Goal: Task Accomplishment & Management: Manage account settings

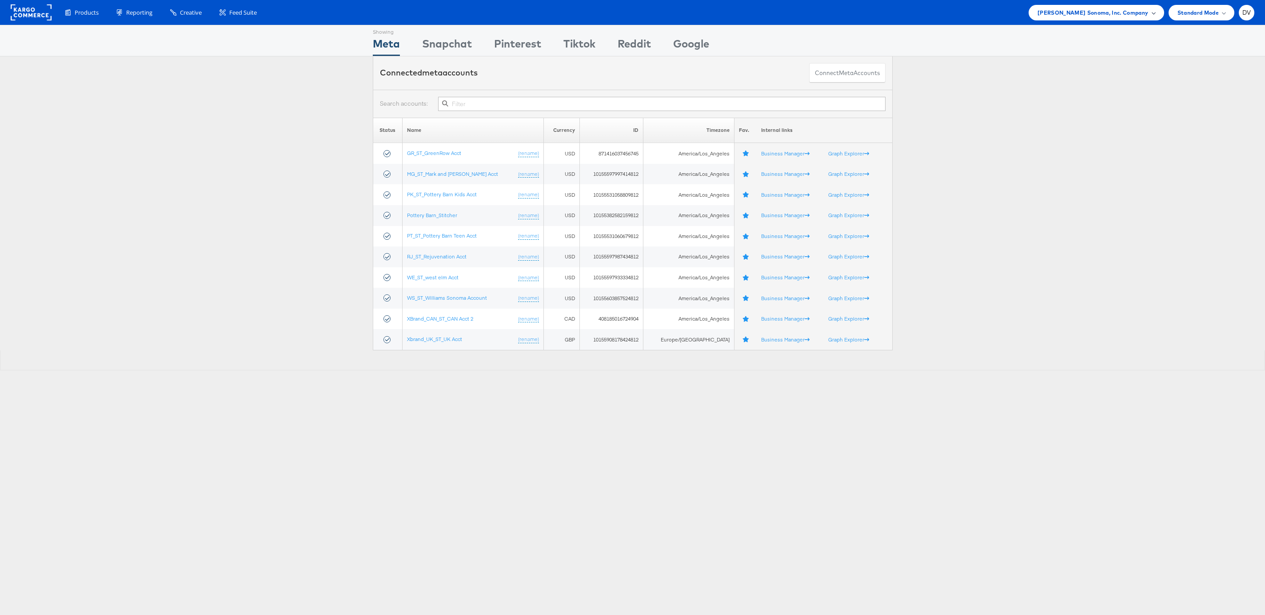
click at [1093, 15] on span "[PERSON_NAME] Sonoma, Inc. Company" at bounding box center [1093, 12] width 111 height 9
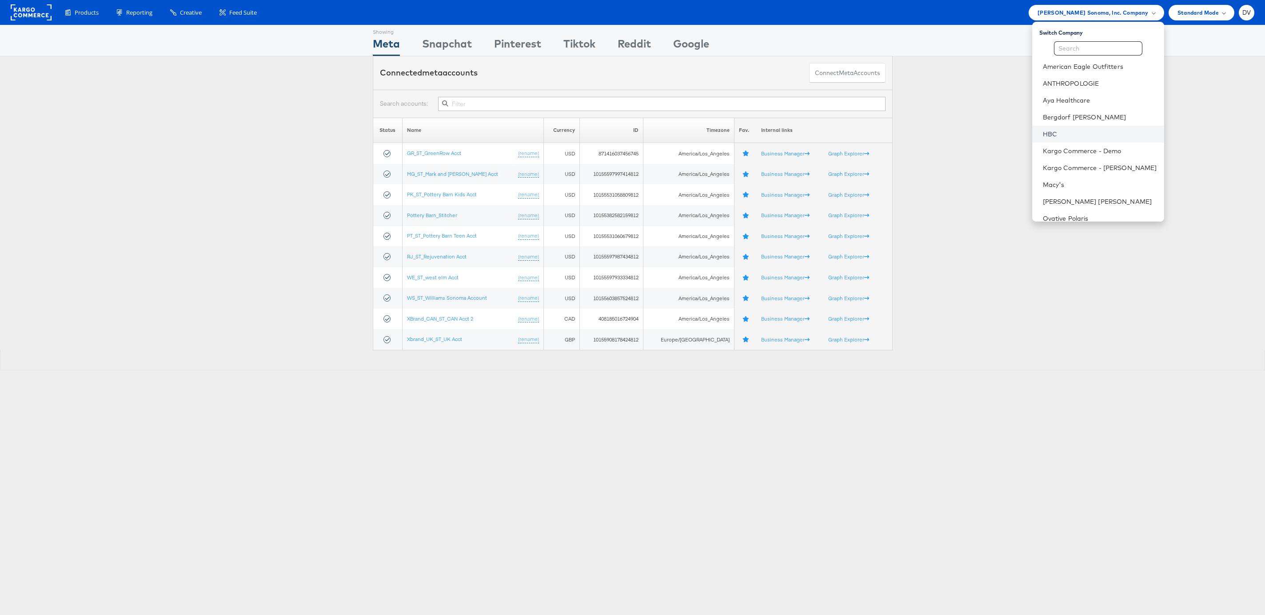
click at [1089, 136] on link "HBC" at bounding box center [1100, 134] width 114 height 9
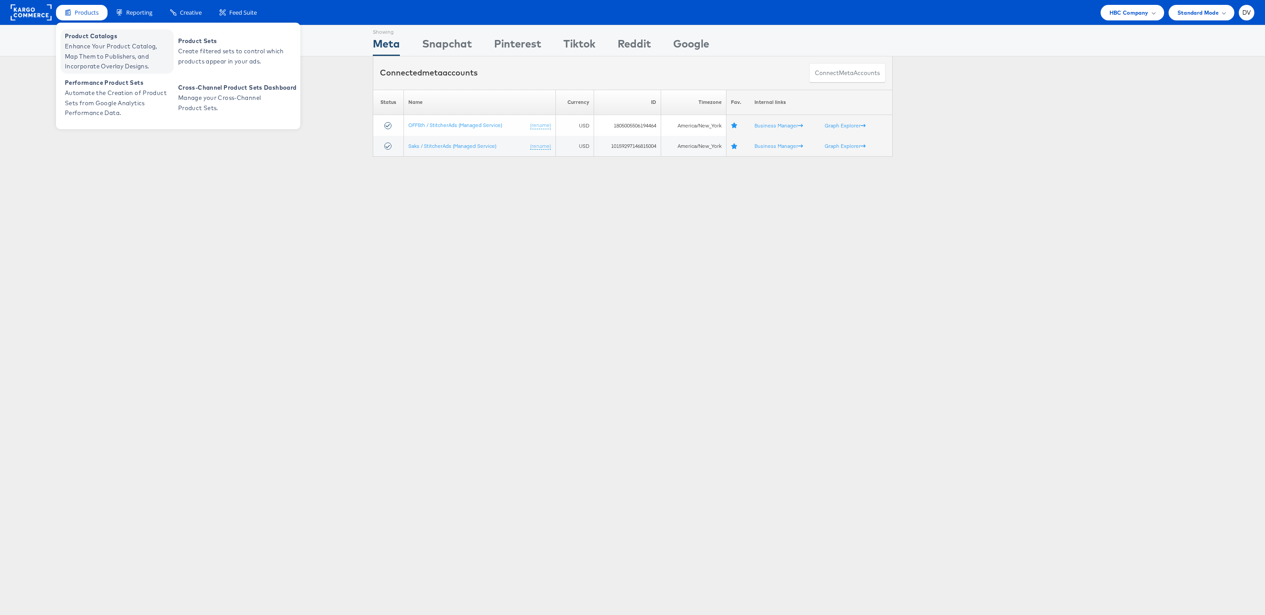
click at [92, 42] on span "Enhance Your Product Catalog, Map Them to Publishers, and Incorporate Overlay D…" at bounding box center [118, 56] width 107 height 30
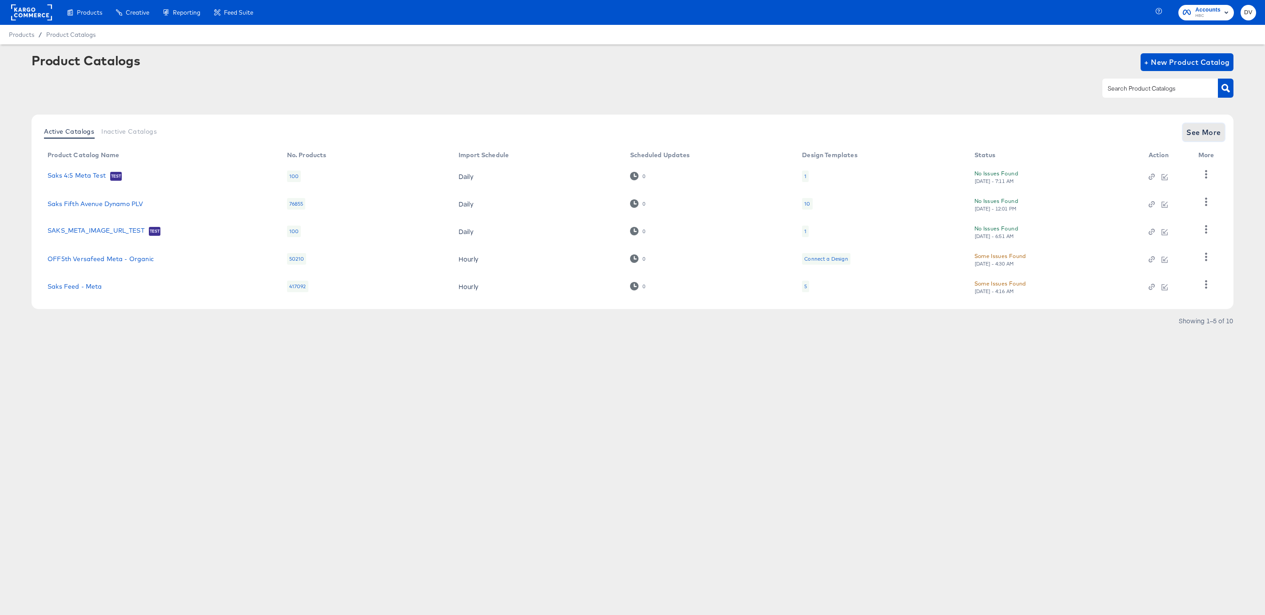
click at [1203, 136] on span "See More" at bounding box center [1203, 132] width 35 height 12
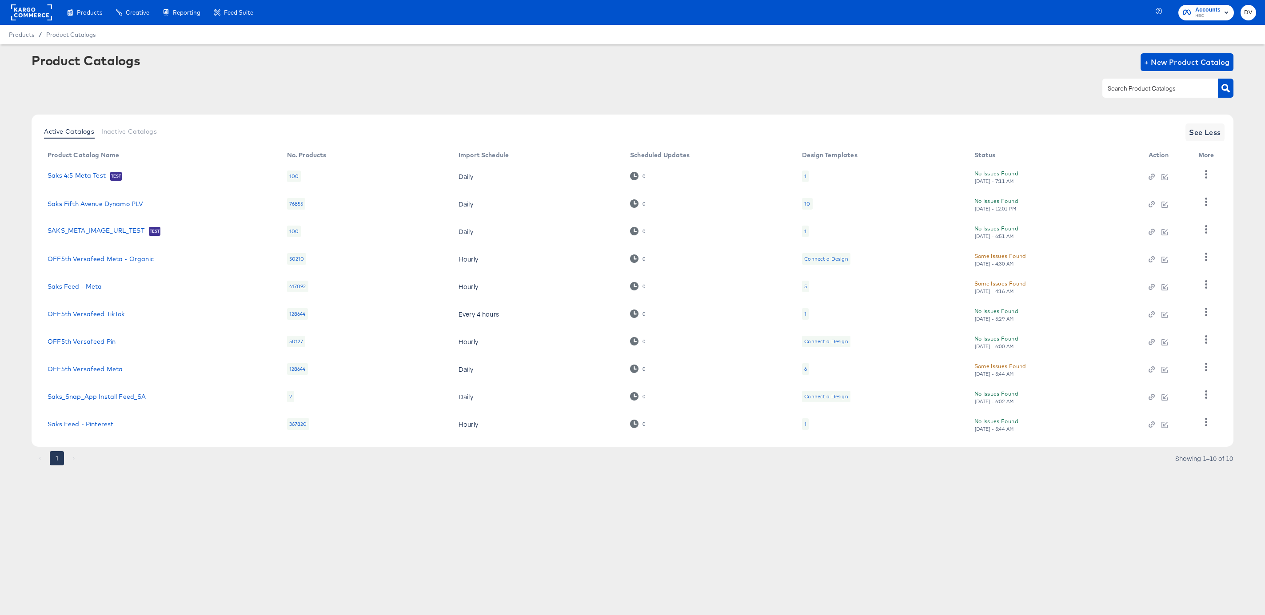
click at [36, 15] on rect at bounding box center [31, 12] width 41 height 16
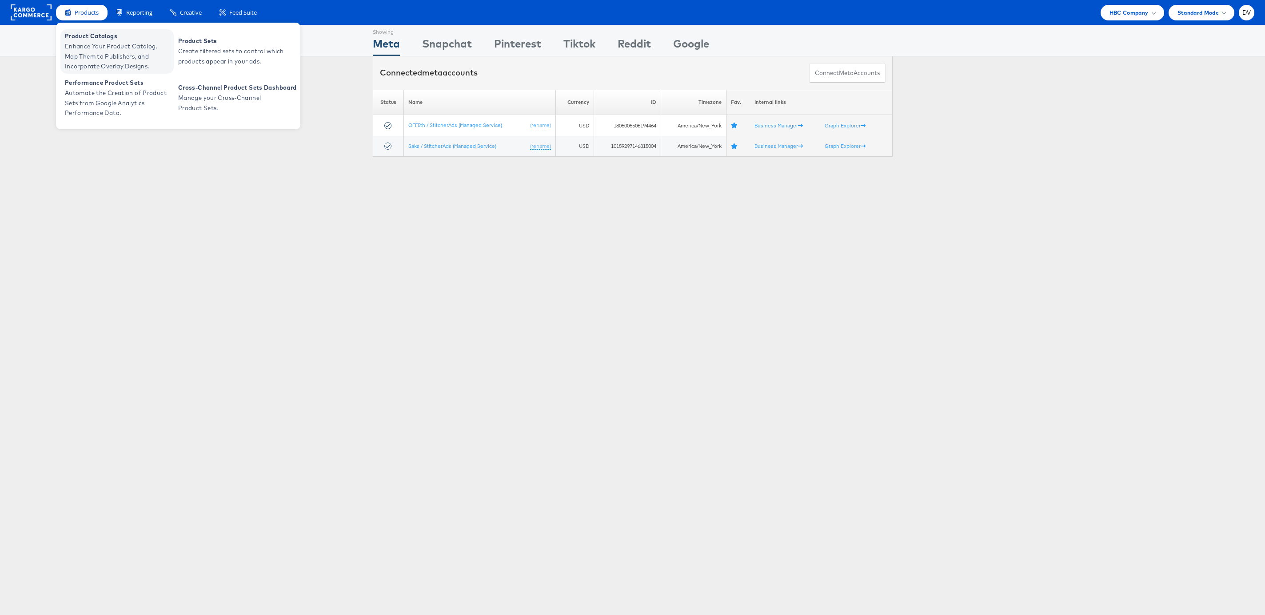
click at [77, 44] on span "Enhance Your Product Catalog, Map Them to Publishers, and Incorporate Overlay D…" at bounding box center [118, 56] width 107 height 30
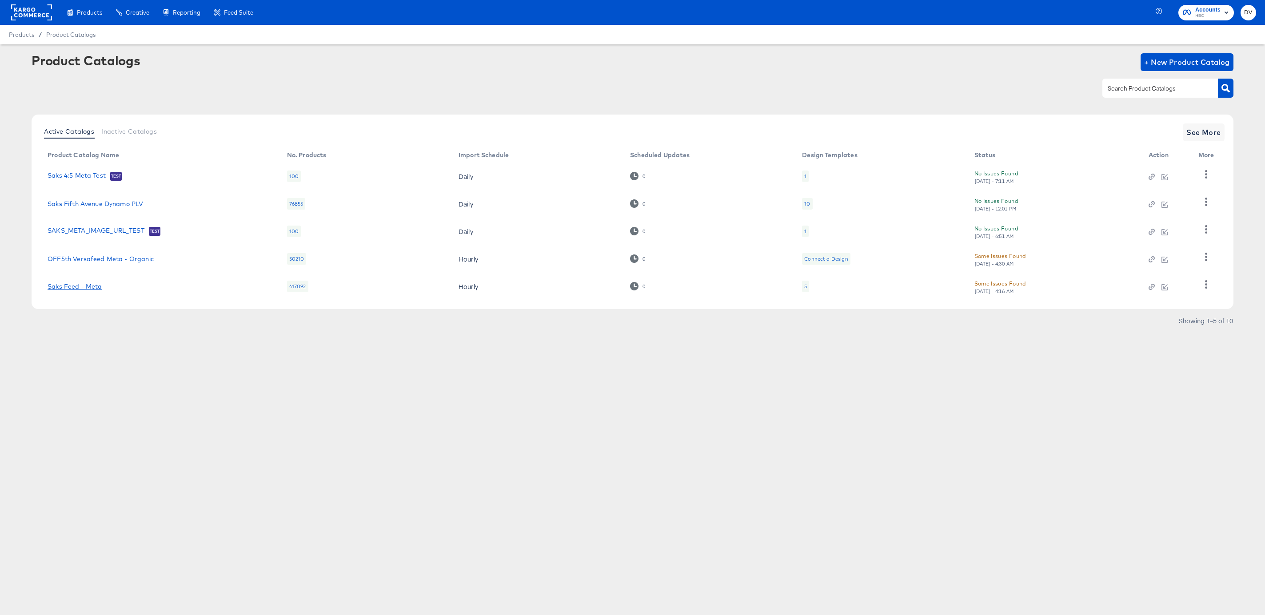
click at [94, 285] on link "Saks Feed - Meta" at bounding box center [75, 286] width 54 height 7
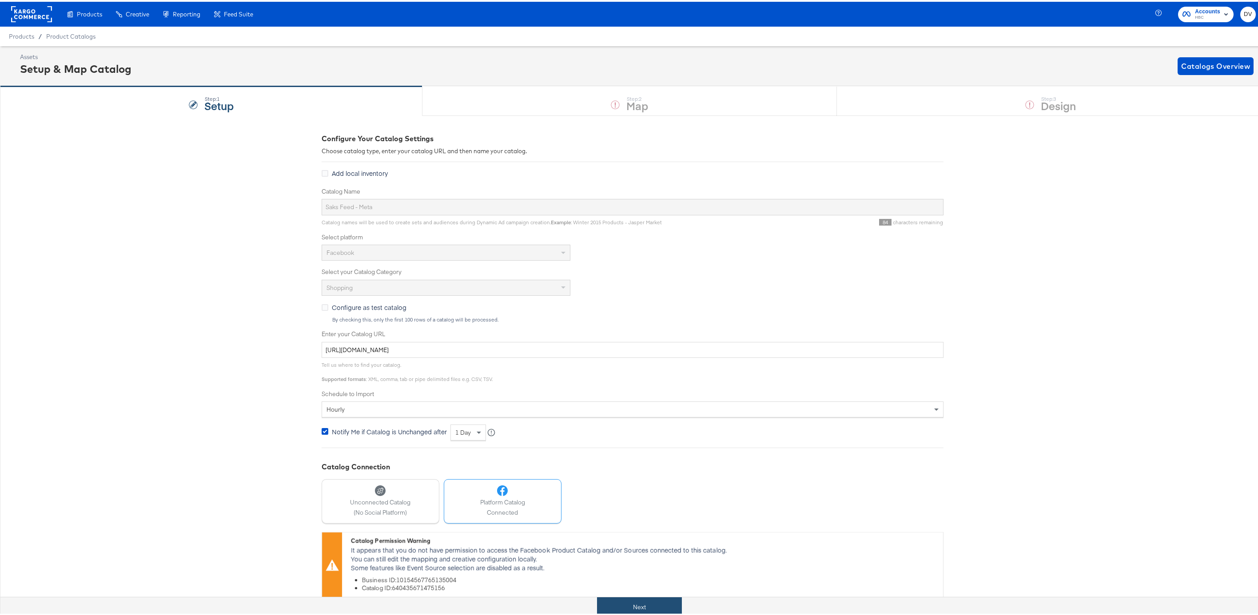
click at [642, 607] on button "Next" at bounding box center [639, 606] width 85 height 20
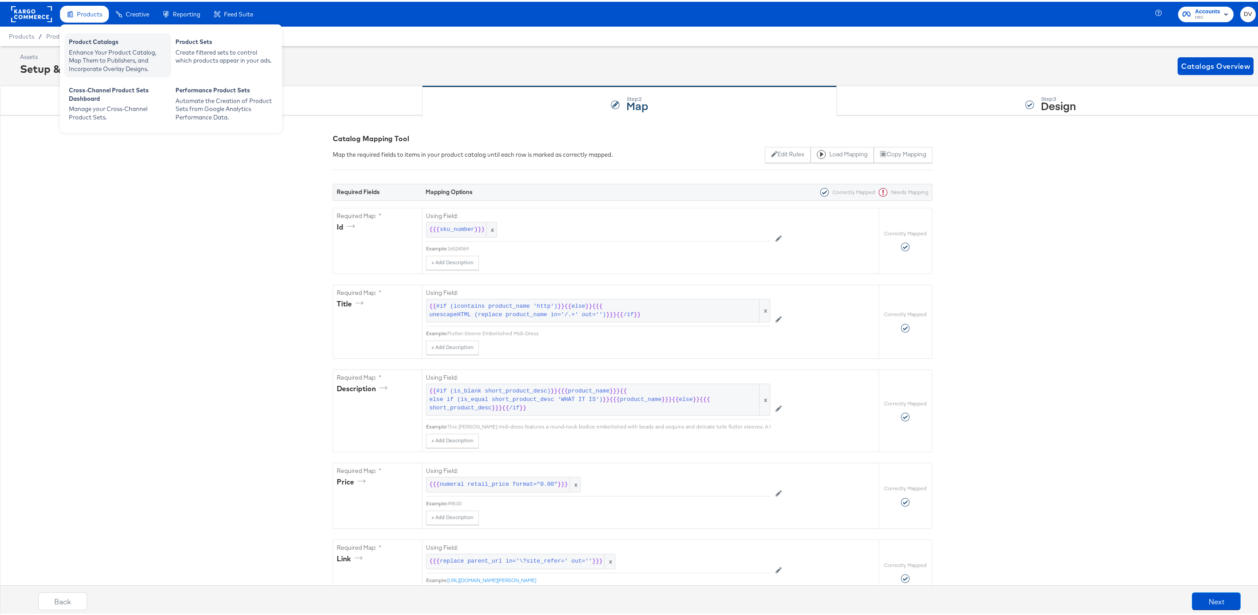
click at [100, 55] on div "Enhance Your Product Catalog, Map Them to Publishers, and Incorporate Overlay D…" at bounding box center [118, 59] width 98 height 25
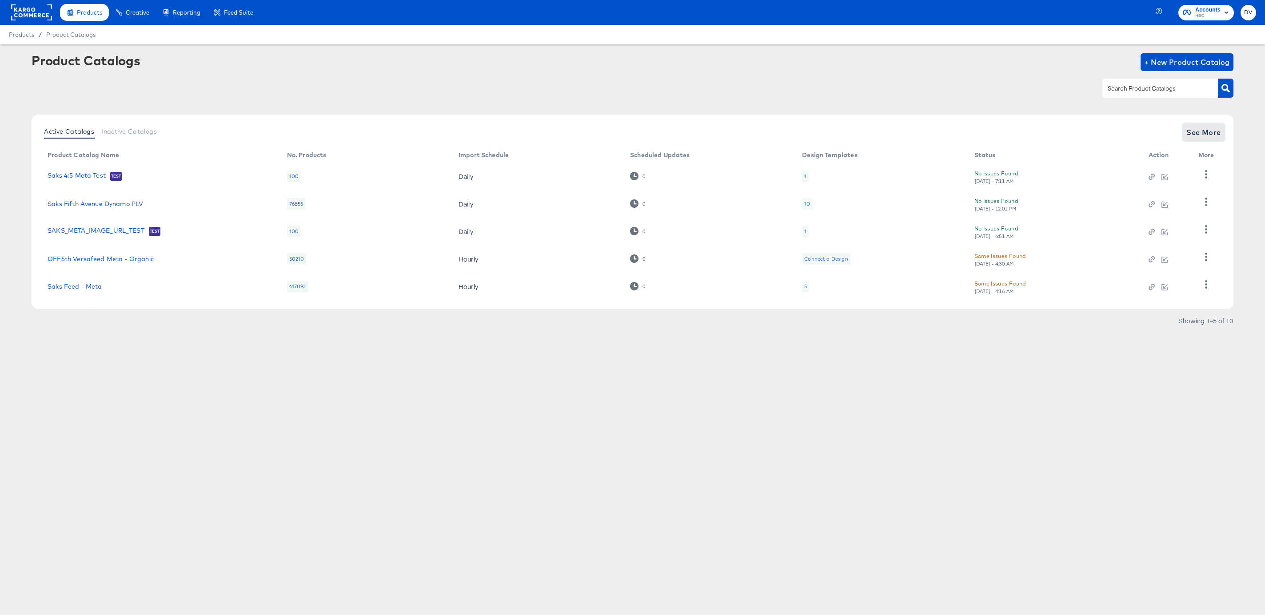
click at [1196, 132] on span "See More" at bounding box center [1203, 132] width 35 height 12
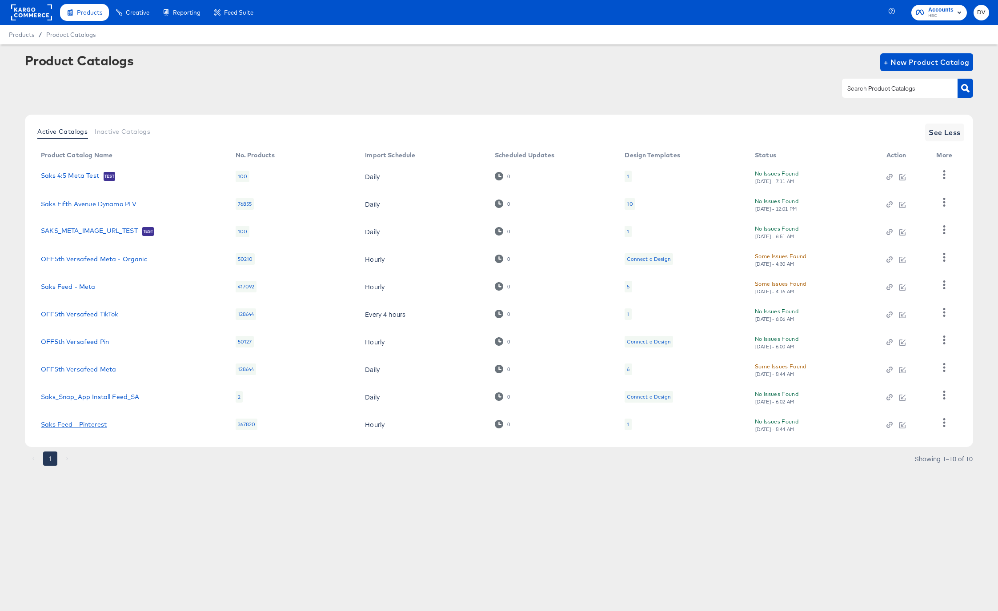
click at [92, 424] on link "Saks Feed - Pinterest" at bounding box center [74, 424] width 66 height 7
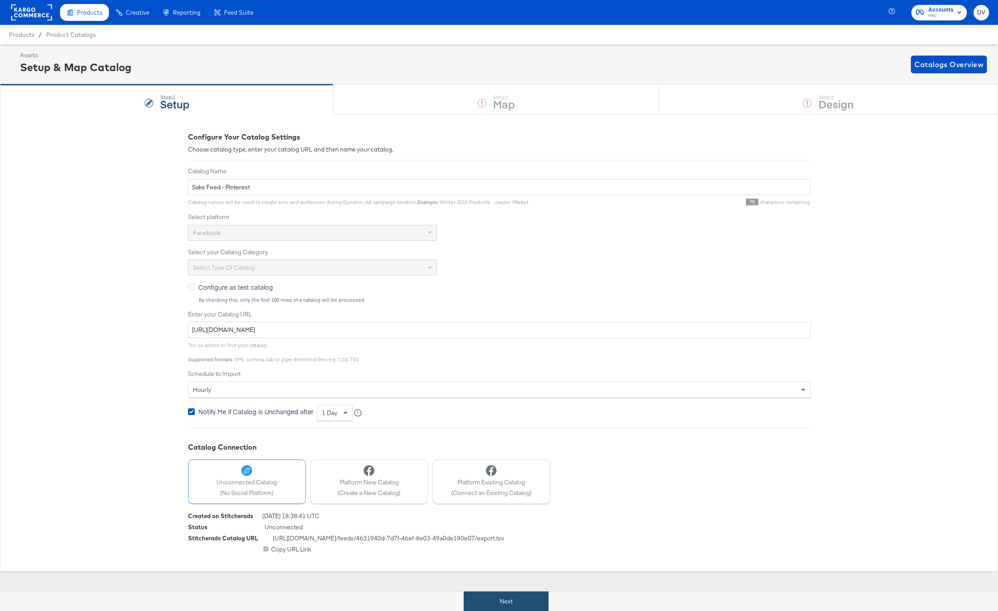
click at [497, 602] on button "Next" at bounding box center [505, 601] width 85 height 20
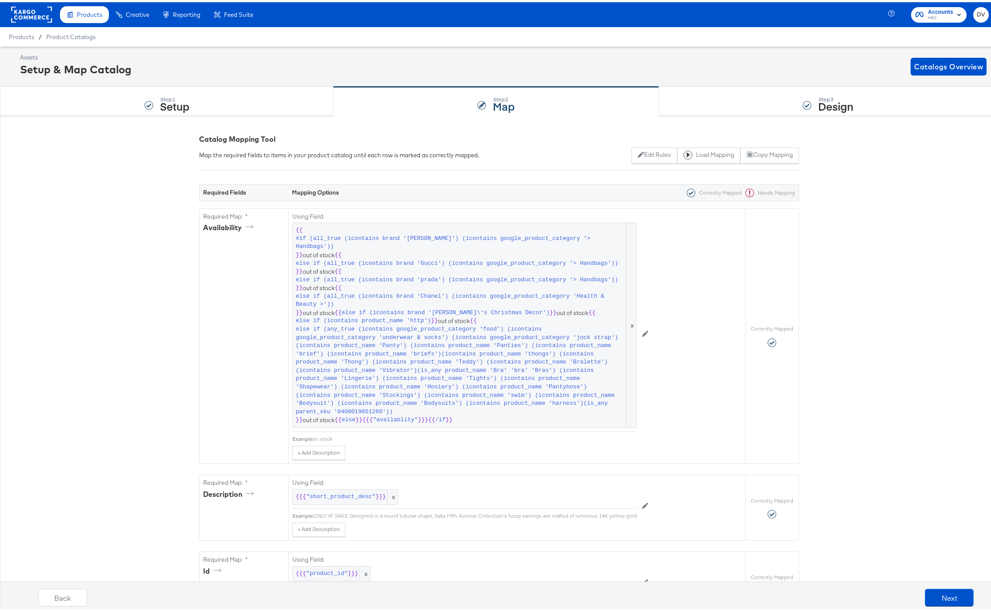
click at [44, 9] on rect at bounding box center [31, 12] width 41 height 16
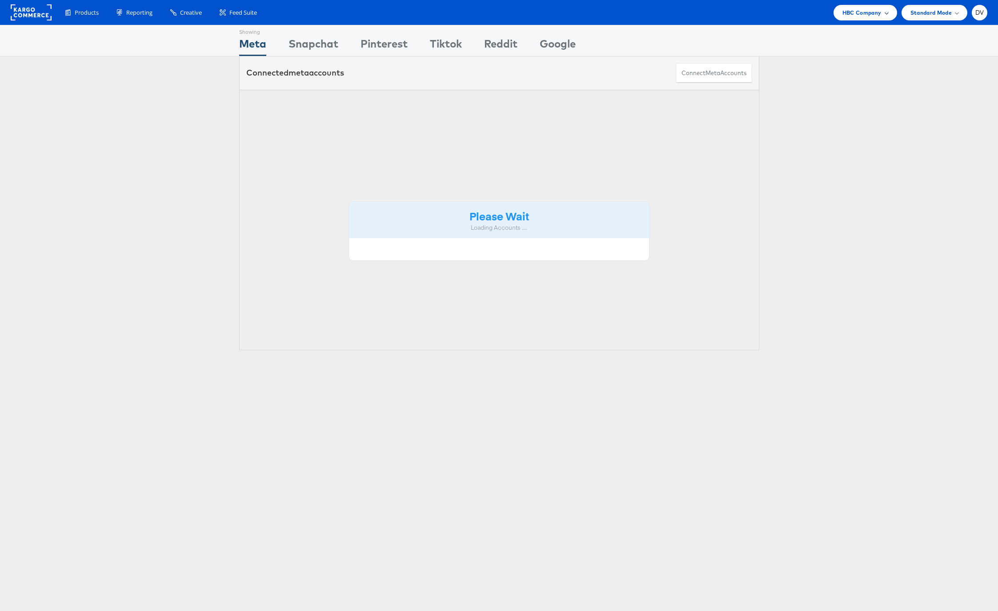
click at [855, 10] on span "HBC Company" at bounding box center [861, 12] width 39 height 9
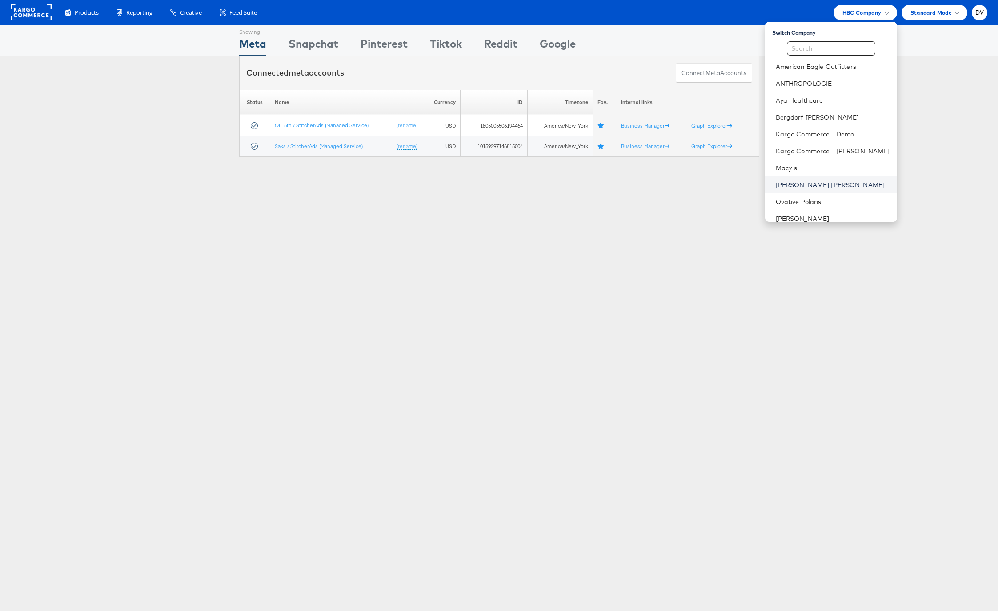
click at [820, 183] on link "[PERSON_NAME] [PERSON_NAME]" at bounding box center [832, 184] width 114 height 9
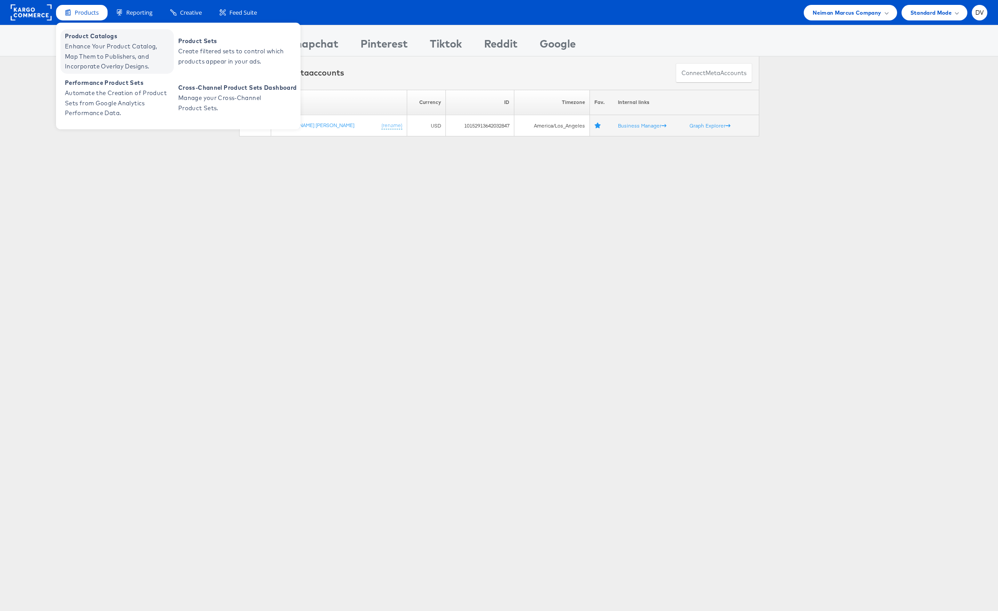
click at [103, 46] on span "Enhance Your Product Catalog, Map Them to Publishers, and Incorporate Overlay D…" at bounding box center [118, 56] width 107 height 30
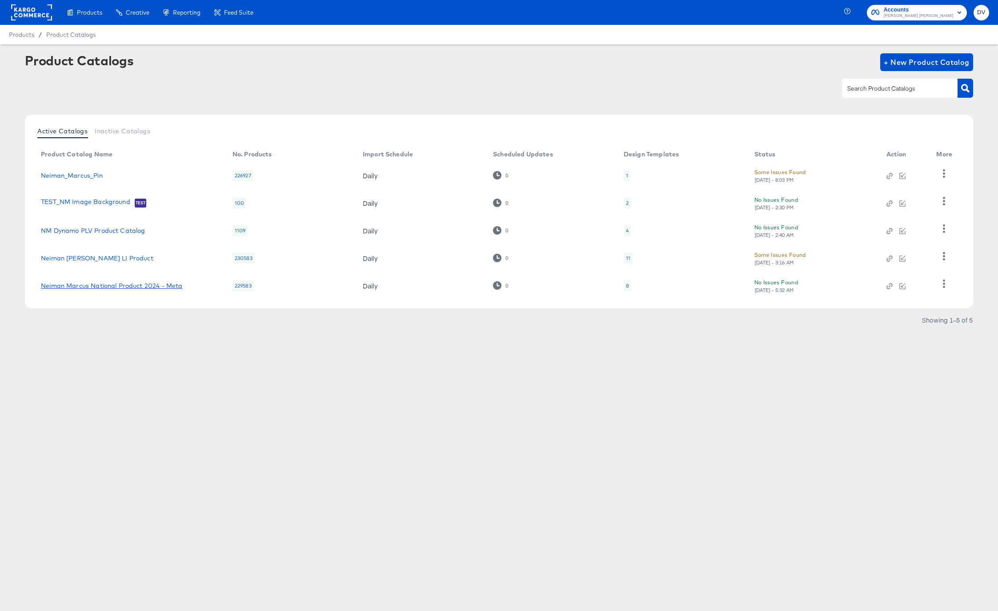
click at [106, 286] on link "Neiman Marcus National Product 2024 - Meta" at bounding box center [111, 285] width 141 height 7
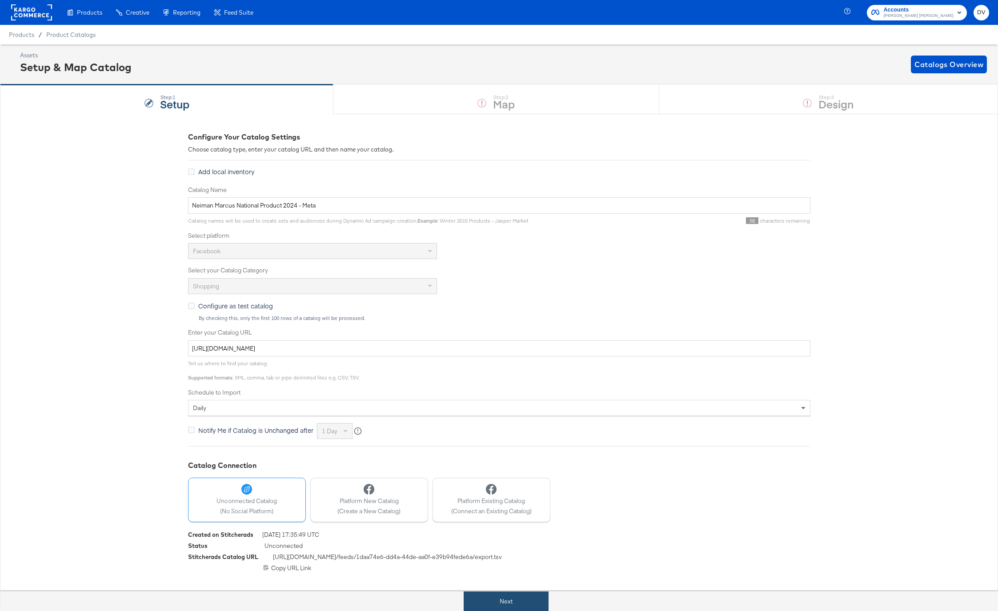
click at [516, 600] on button "Next" at bounding box center [505, 601] width 85 height 20
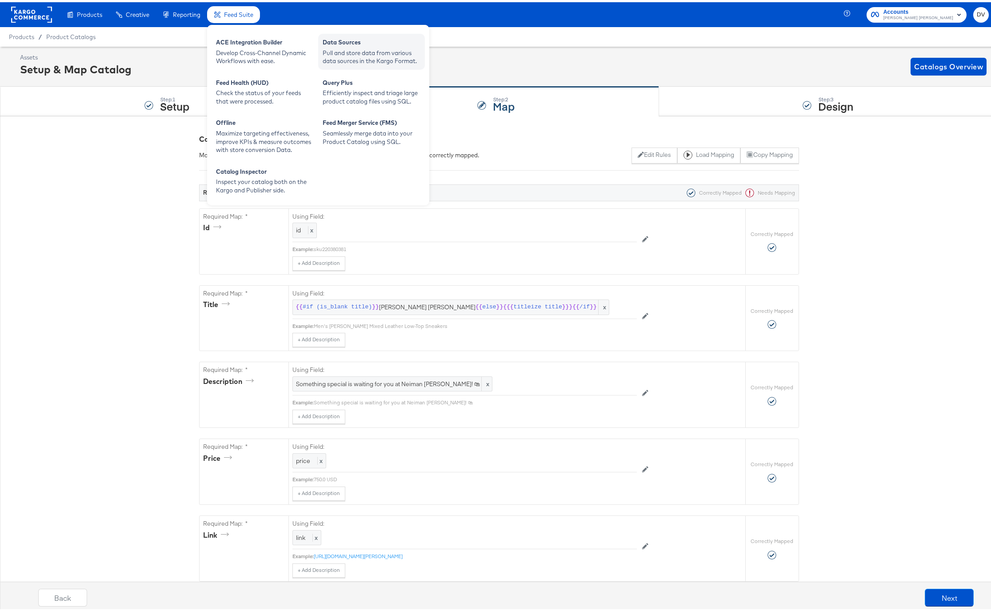
click at [331, 47] on div "Pull and store data from various data sources in the Kargo Format." at bounding box center [372, 55] width 98 height 16
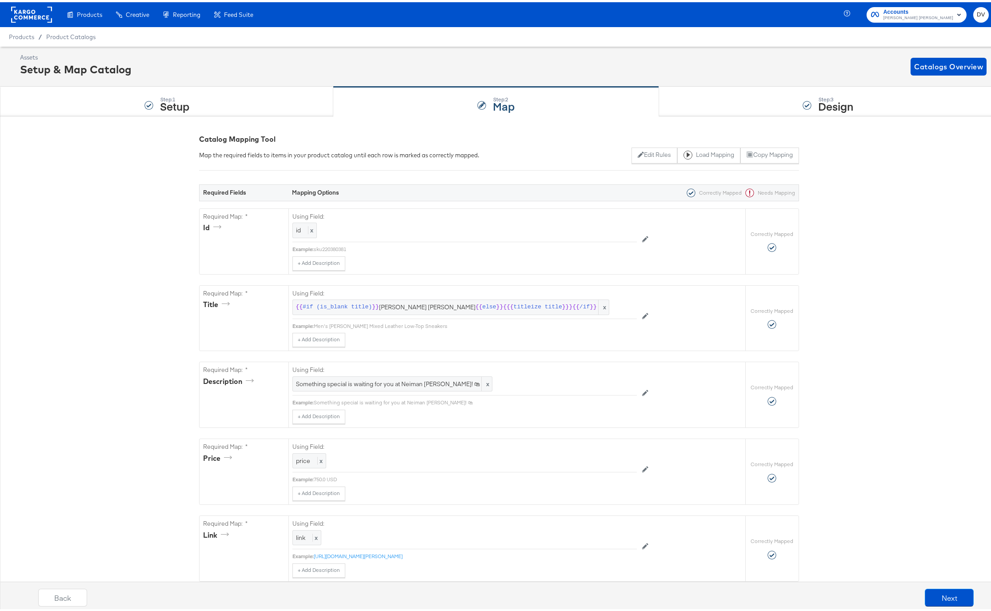
click at [589, 58] on div "Assets Setup & Map Catalog Catalogs Overview" at bounding box center [503, 64] width 966 height 26
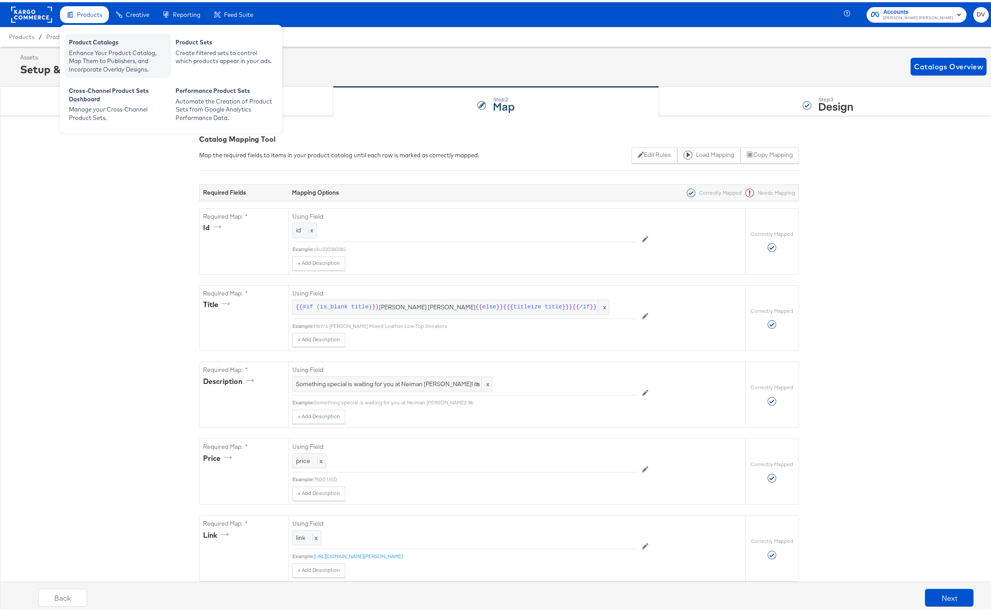
click at [92, 37] on div "Product Catalogs" at bounding box center [118, 41] width 98 height 11
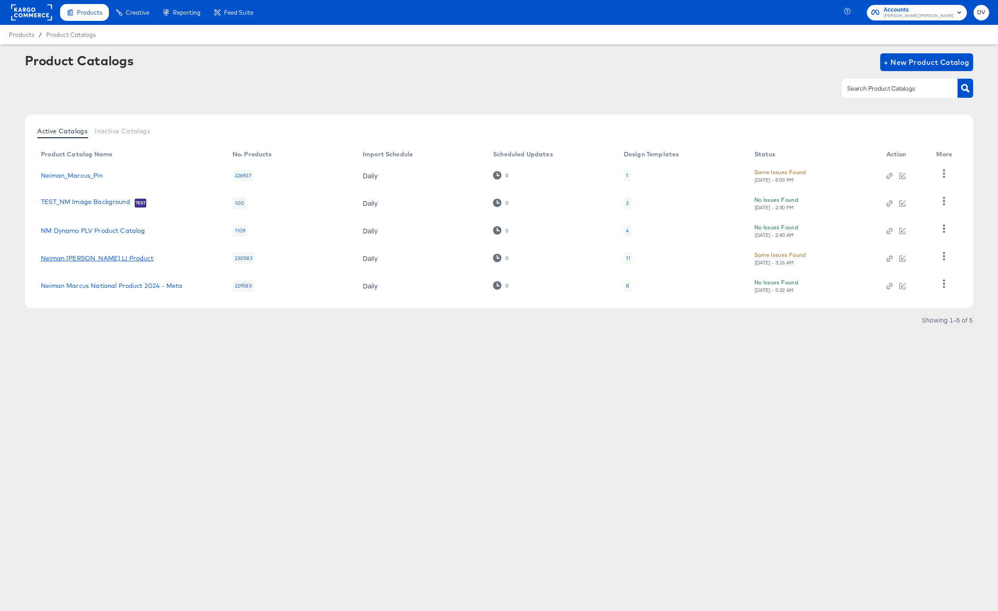
click at [116, 259] on link "Neiman Marcus Dentsu LI Product" at bounding box center [97, 258] width 112 height 7
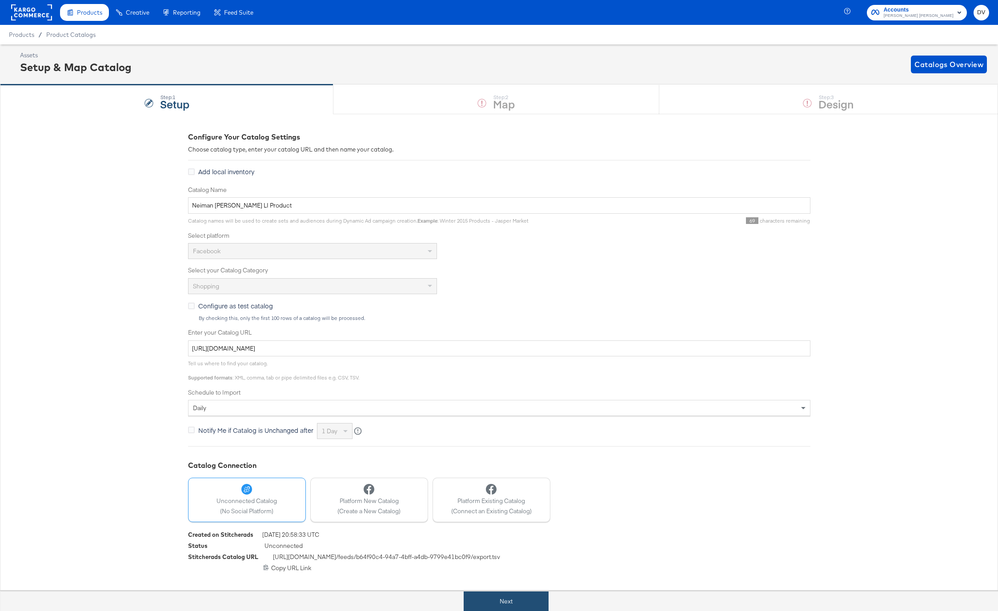
click at [503, 598] on button "Next" at bounding box center [505, 601] width 85 height 20
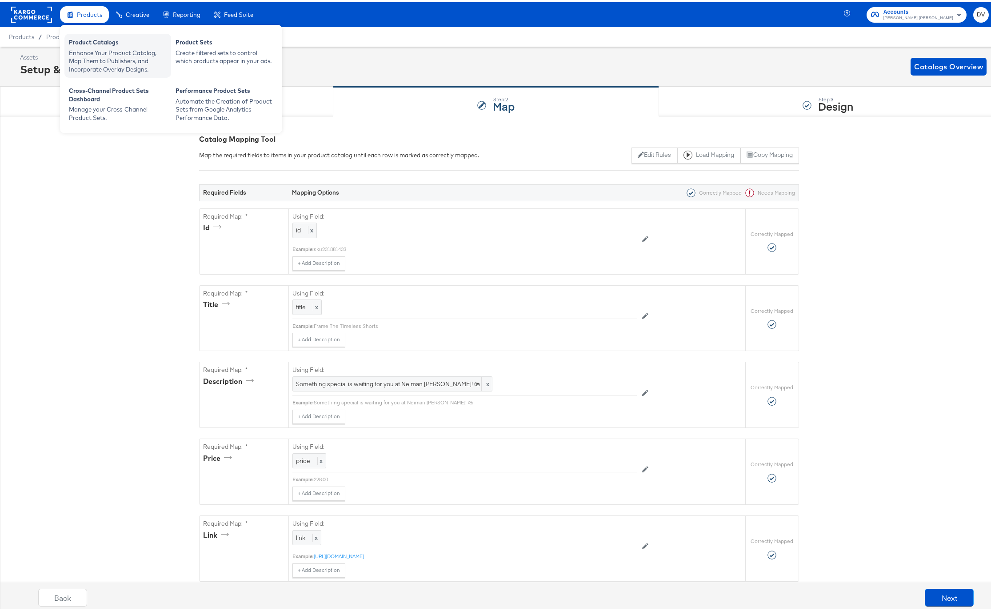
click at [95, 49] on div "Enhance Your Product Catalog, Map Them to Publishers, and Incorporate Overlay D…" at bounding box center [118, 59] width 98 height 25
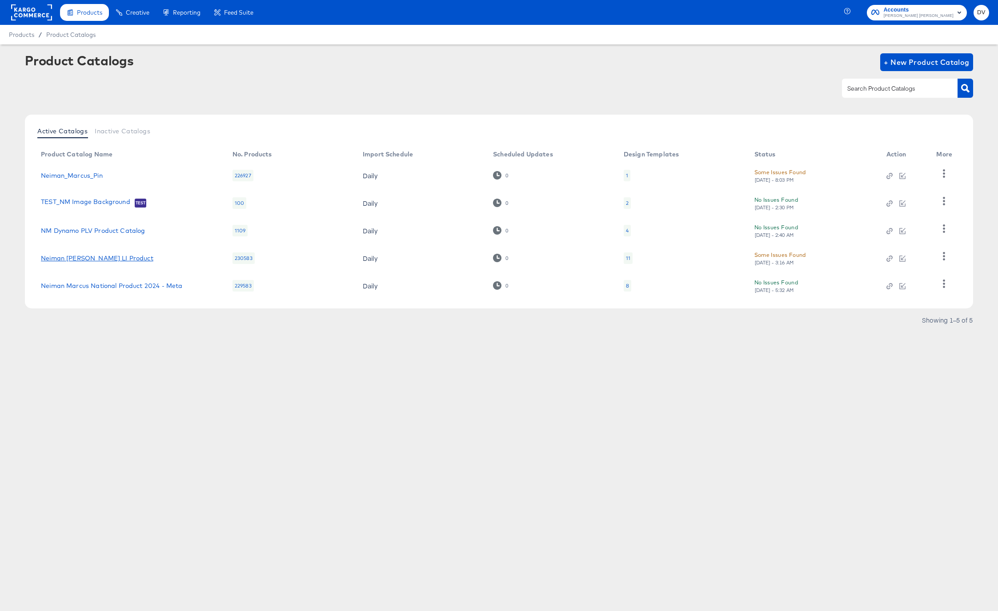
click at [93, 261] on link "Neiman Marcus Dentsu LI Product" at bounding box center [97, 258] width 112 height 7
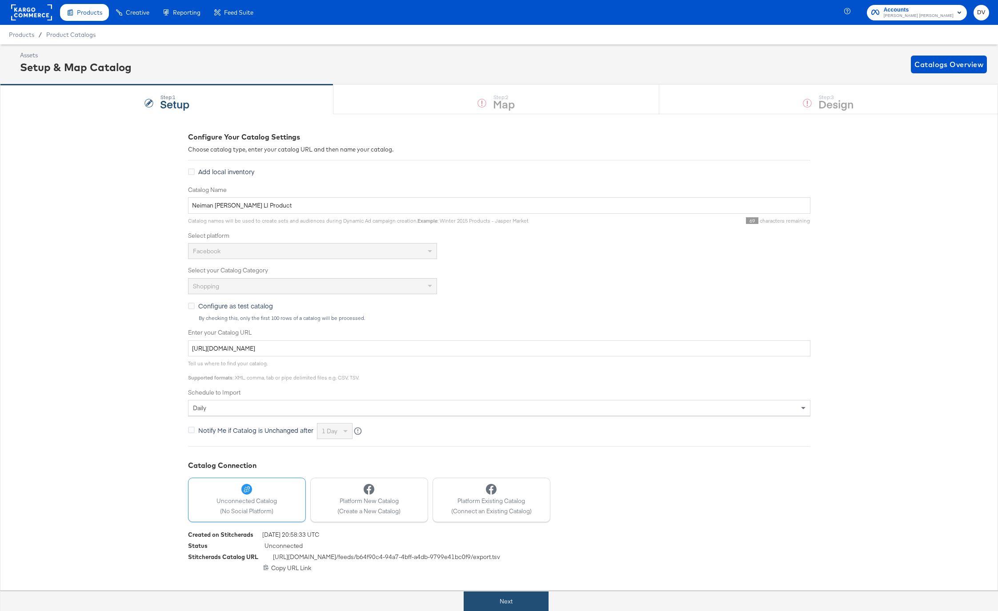
click at [507, 602] on button "Next" at bounding box center [505, 601] width 85 height 20
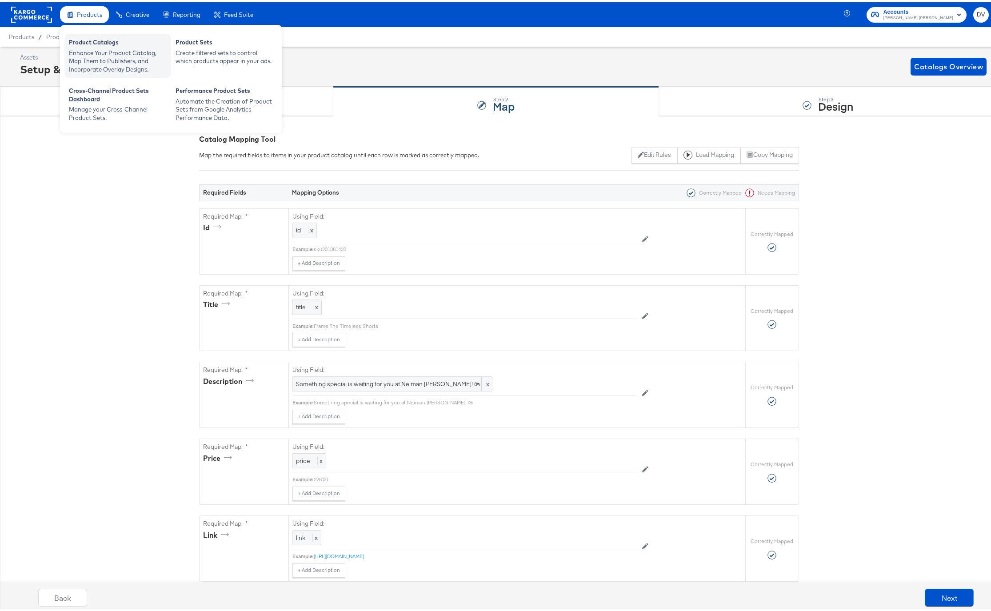
click at [89, 44] on div "Product Catalogs" at bounding box center [118, 41] width 98 height 11
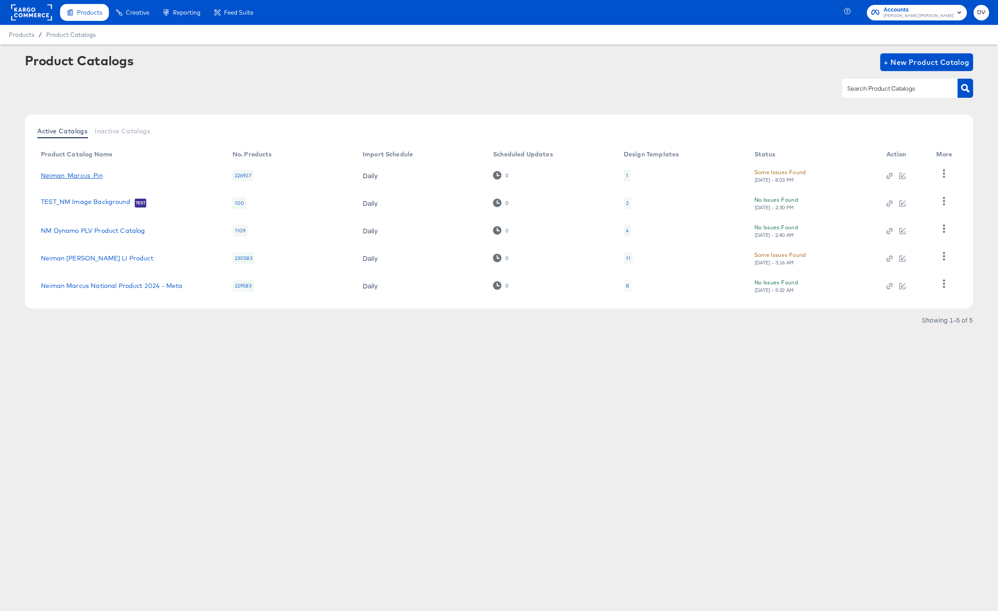
click at [97, 176] on link "Neiman_Marcus_Pin" at bounding box center [72, 175] width 62 height 7
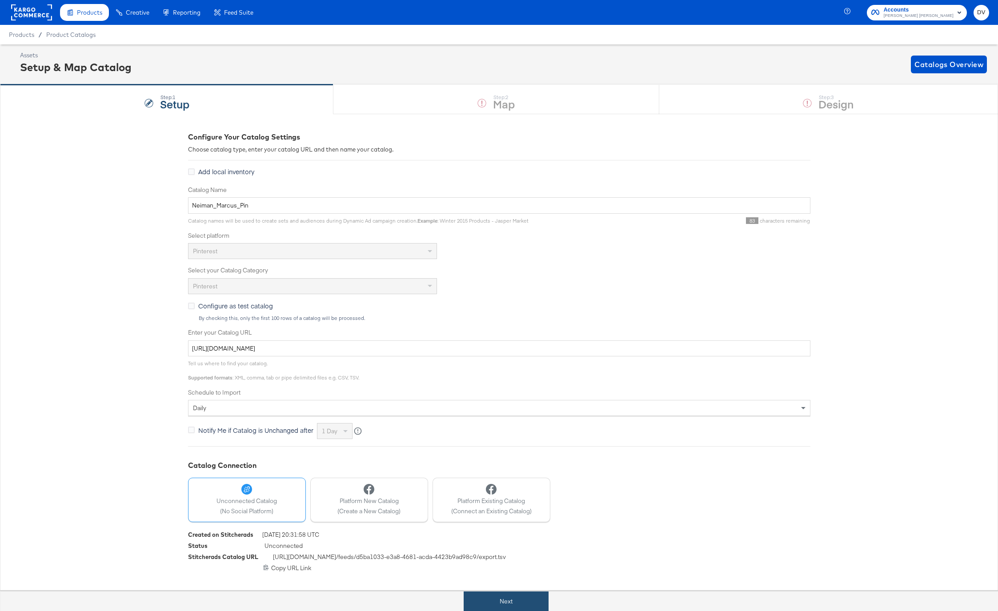
click at [542, 594] on button "Next" at bounding box center [505, 601] width 85 height 20
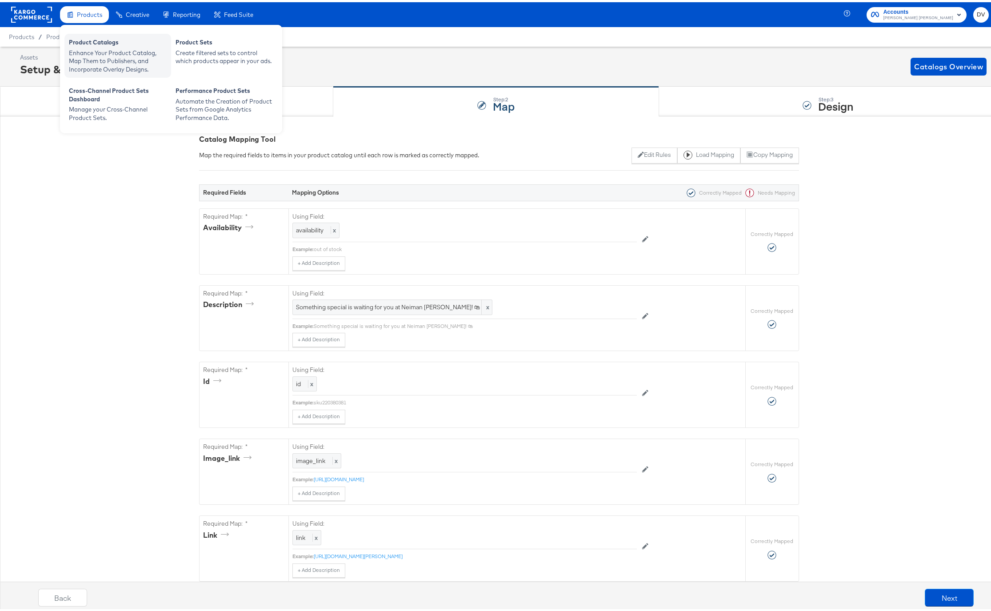
click at [94, 44] on div "Product Catalogs" at bounding box center [118, 41] width 98 height 11
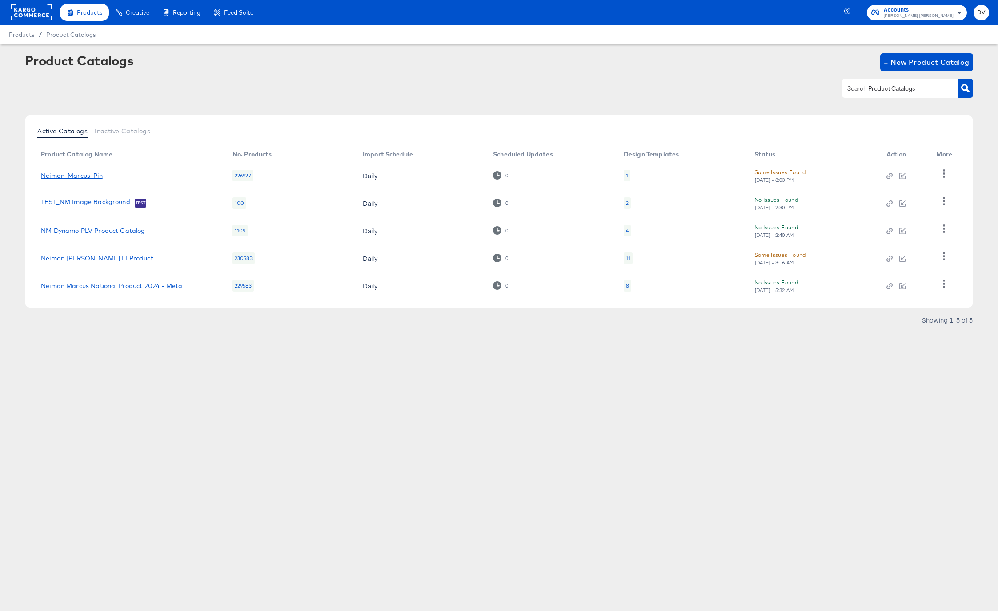
click at [88, 174] on link "Neiman_Marcus_Pin" at bounding box center [72, 175] width 62 height 7
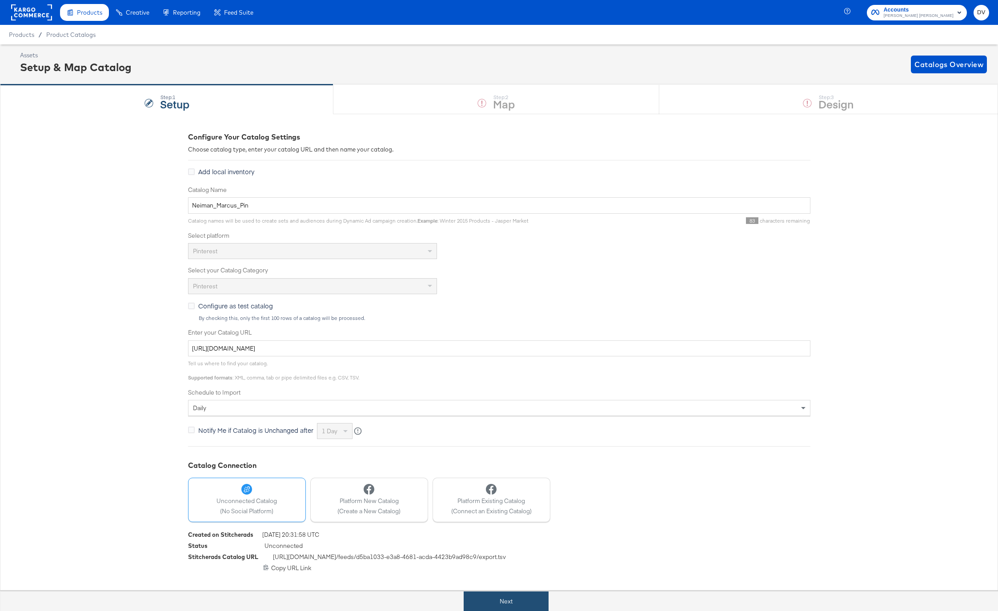
click at [534, 599] on button "Next" at bounding box center [505, 601] width 85 height 20
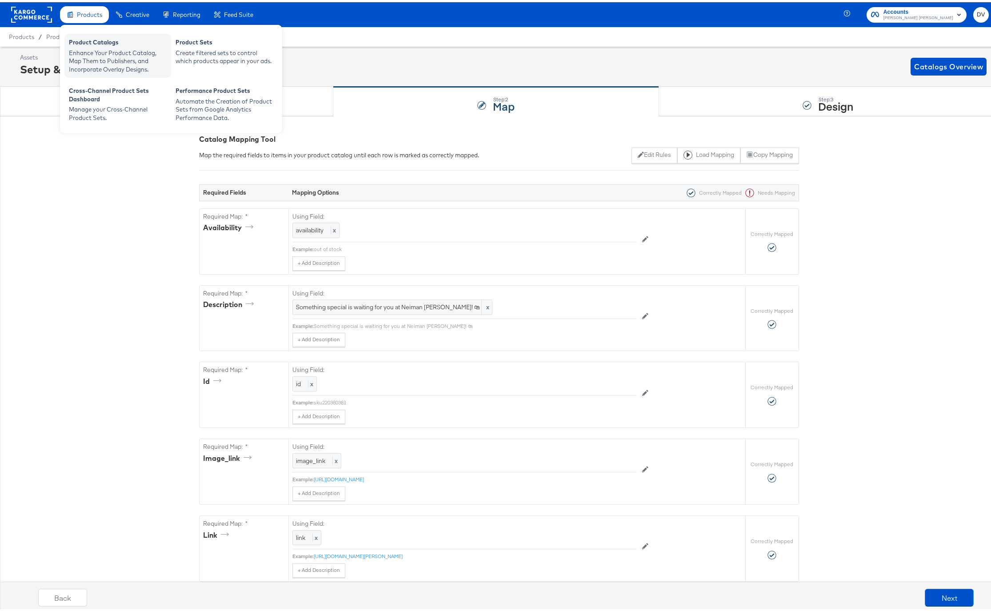
click at [90, 38] on div "Product Catalogs" at bounding box center [118, 41] width 98 height 11
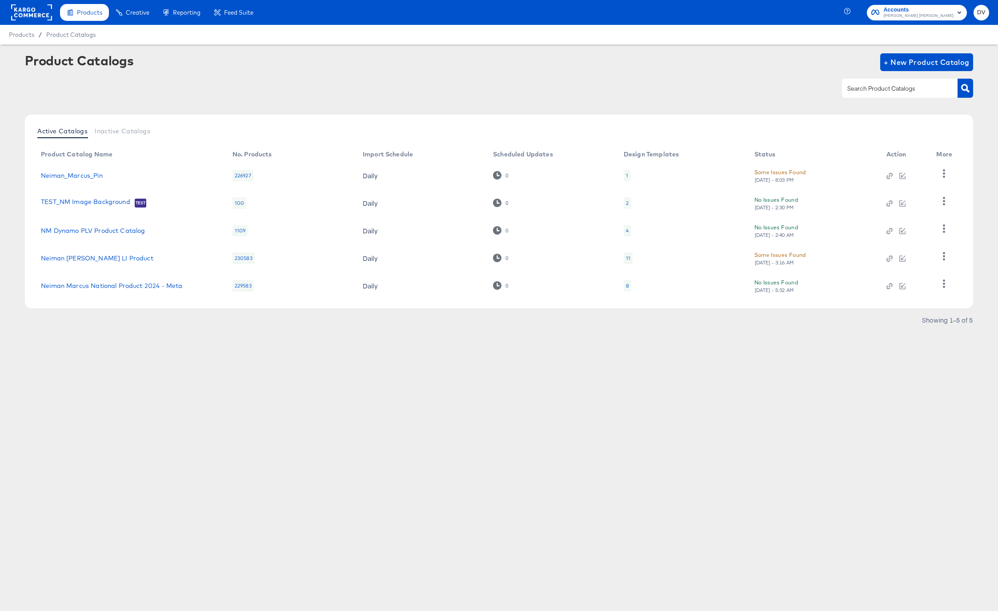
click at [26, 6] on rect at bounding box center [31, 12] width 41 height 16
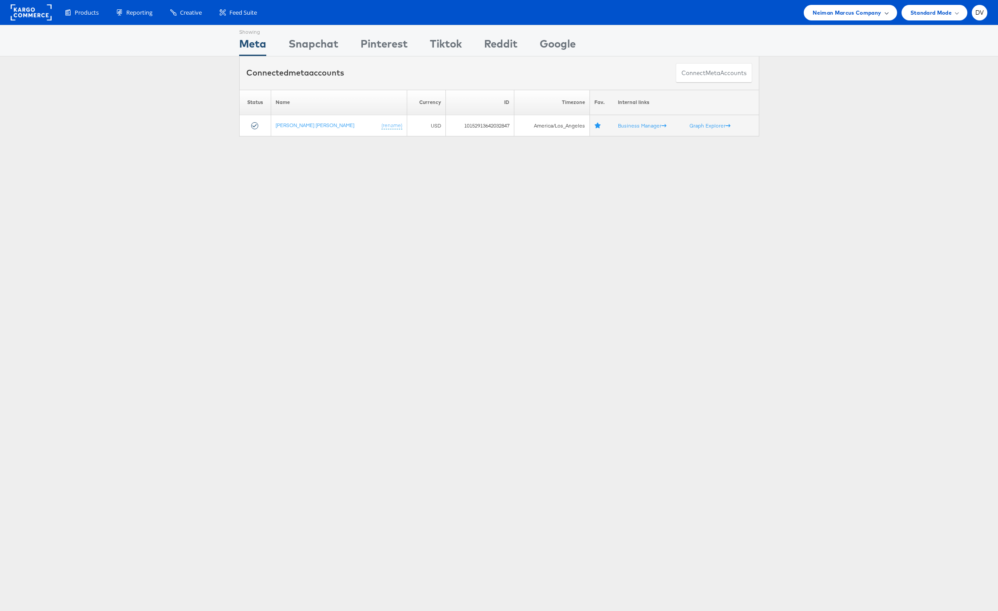
click at [833, 12] on span "Neiman Marcus Company" at bounding box center [846, 12] width 68 height 9
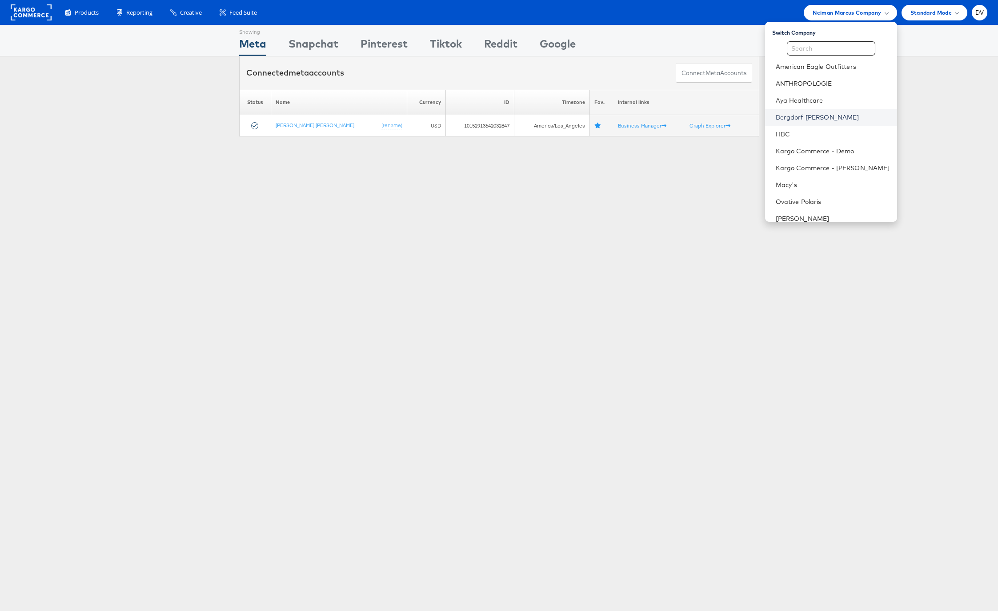
click at [811, 116] on link "Bergdorf [PERSON_NAME]" at bounding box center [832, 117] width 114 height 9
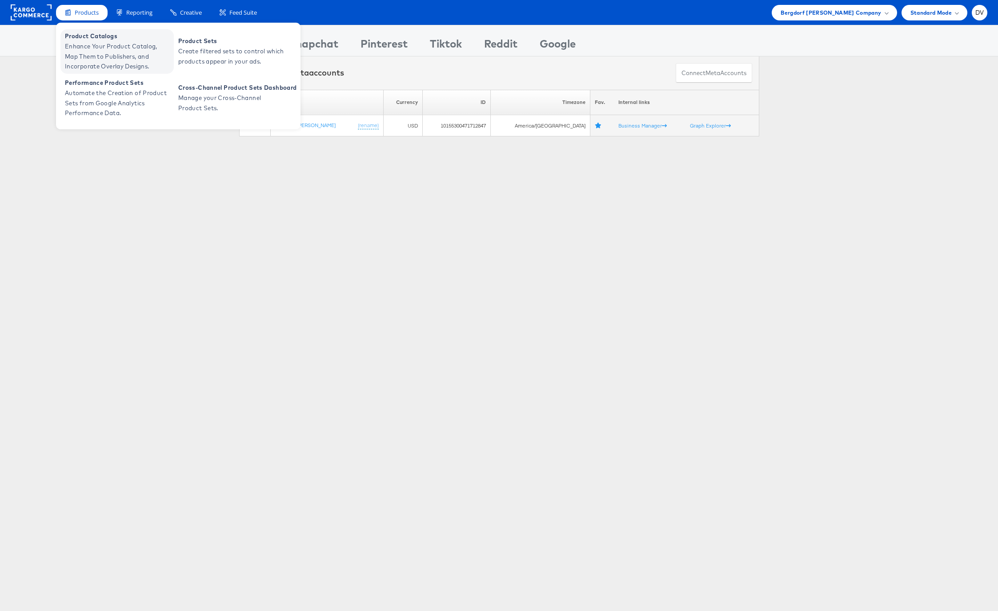
click at [84, 32] on span "Product Catalogs" at bounding box center [118, 36] width 107 height 10
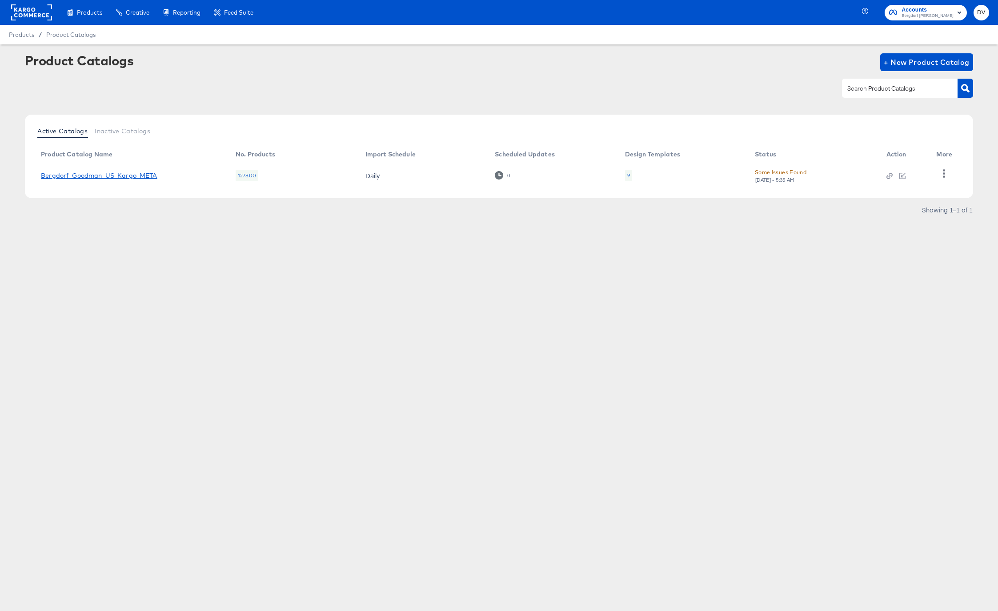
click at [116, 172] on link "Bergdorf_Goodman_US_Kargo_META" at bounding box center [99, 175] width 116 height 7
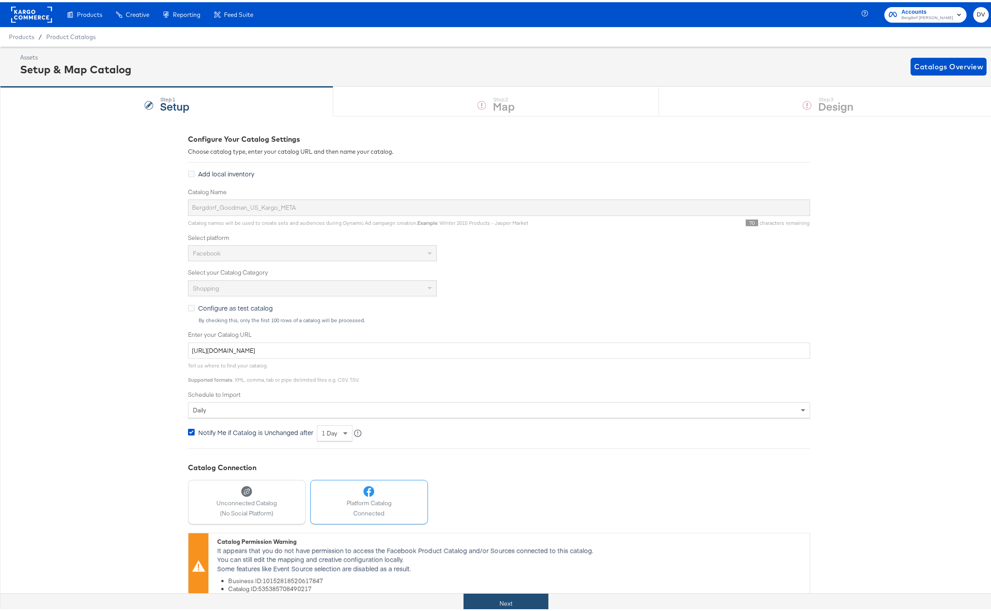
click at [493, 609] on button "Next" at bounding box center [505, 601] width 85 height 20
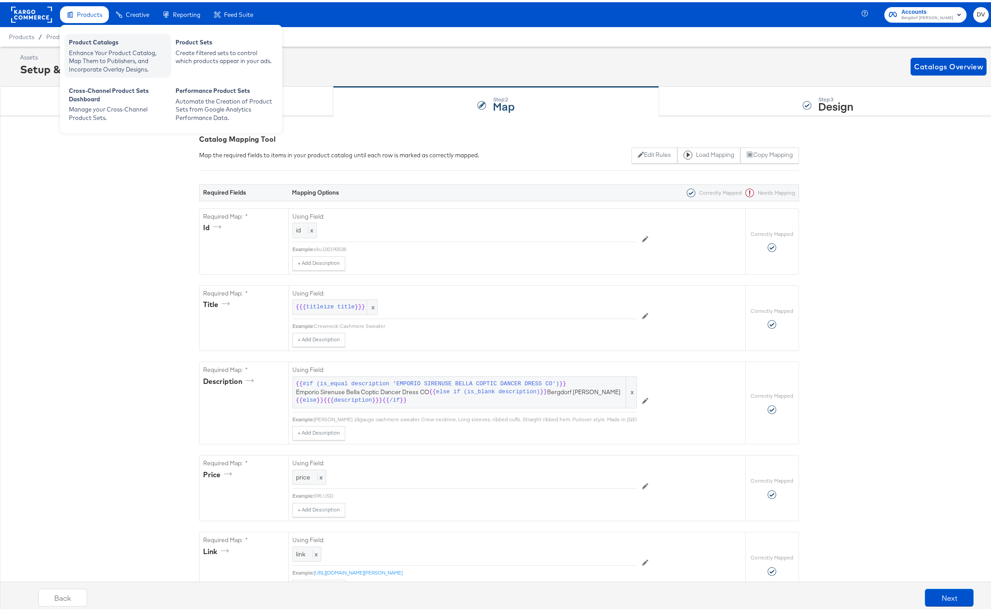
click at [98, 44] on div "Product Catalogs" at bounding box center [118, 41] width 98 height 11
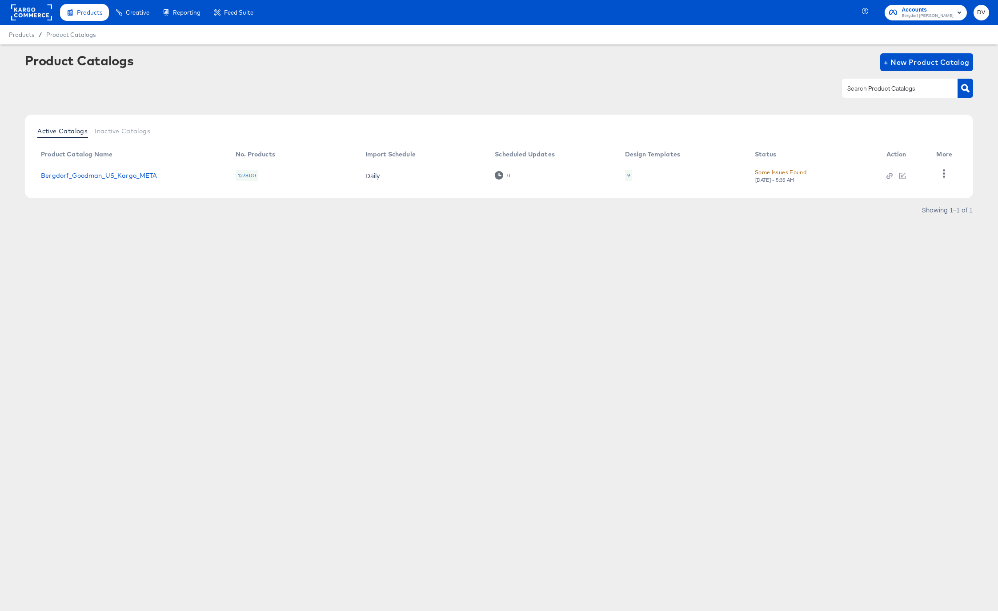
click at [40, 12] on rect at bounding box center [31, 12] width 41 height 16
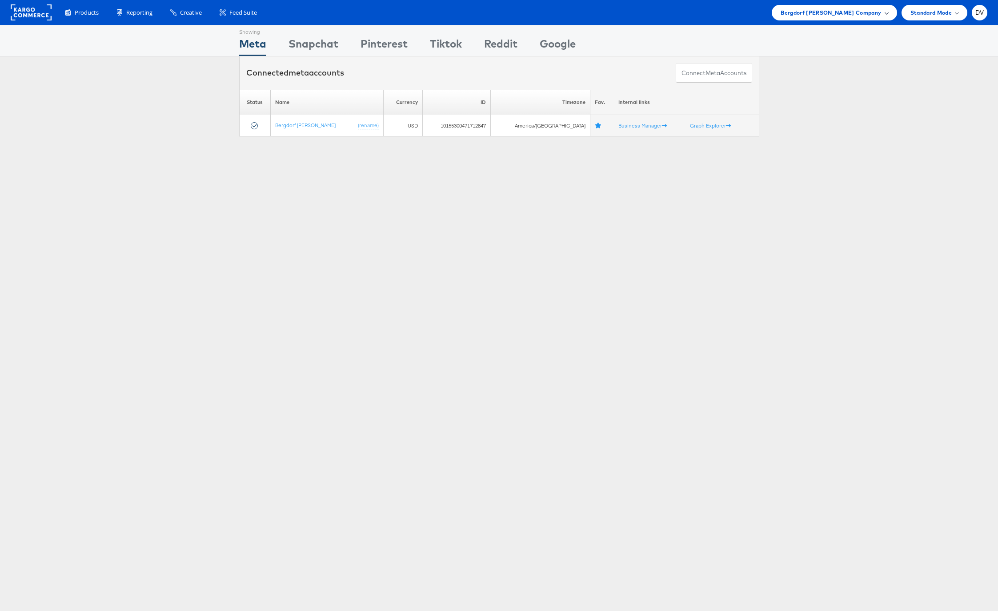
click at [852, 14] on span "Bergdorf [PERSON_NAME] Company" at bounding box center [830, 12] width 100 height 9
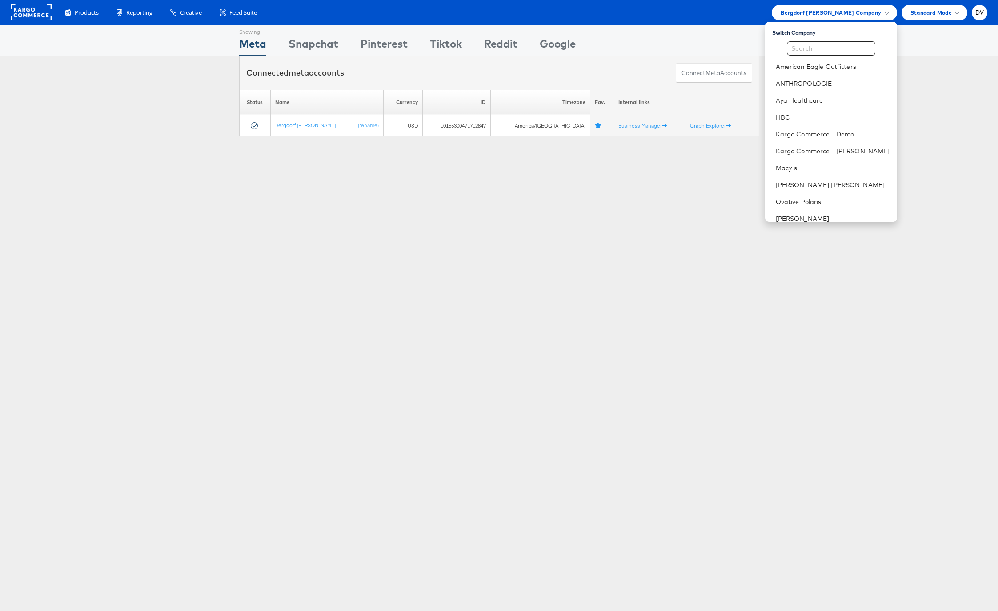
click at [535, 252] on div "Showing Meta Showing [GEOGRAPHIC_DATA] Showing Pinterest Showing Tiktok Showing…" at bounding box center [499, 247] width 998 height 444
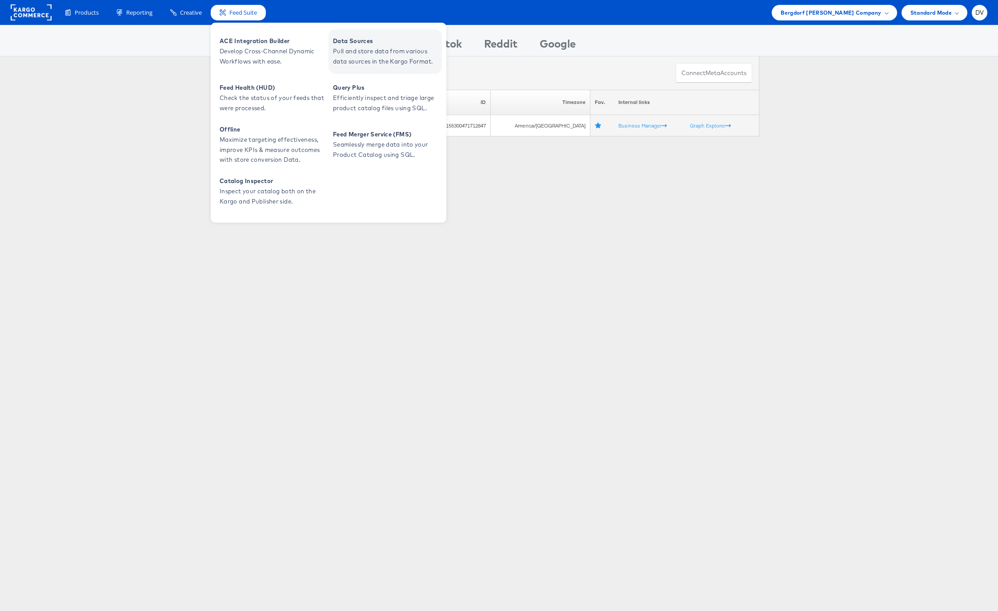
click at [363, 47] on span "Pull and store data from various data sources in the Kargo Format." at bounding box center [386, 56] width 107 height 20
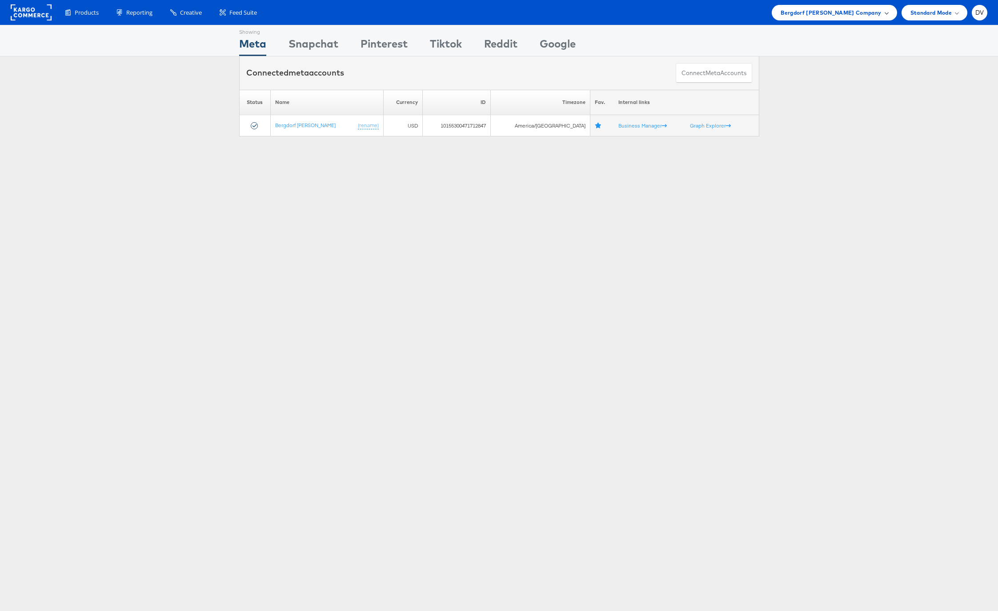
click at [826, 18] on div "Bergdorf Goodman Company" at bounding box center [833, 13] width 125 height 16
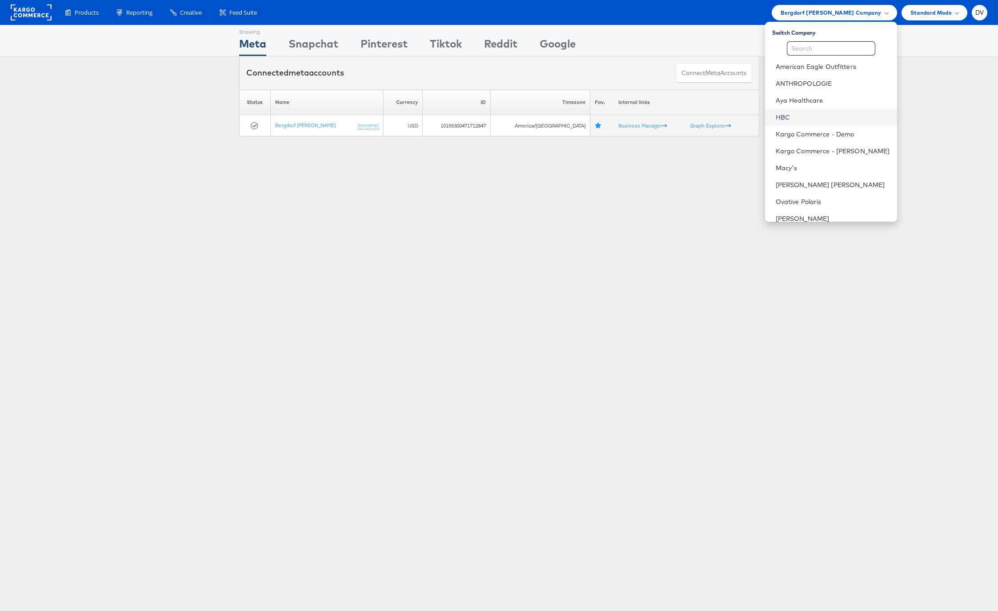
click at [815, 113] on link "HBC" at bounding box center [832, 117] width 114 height 9
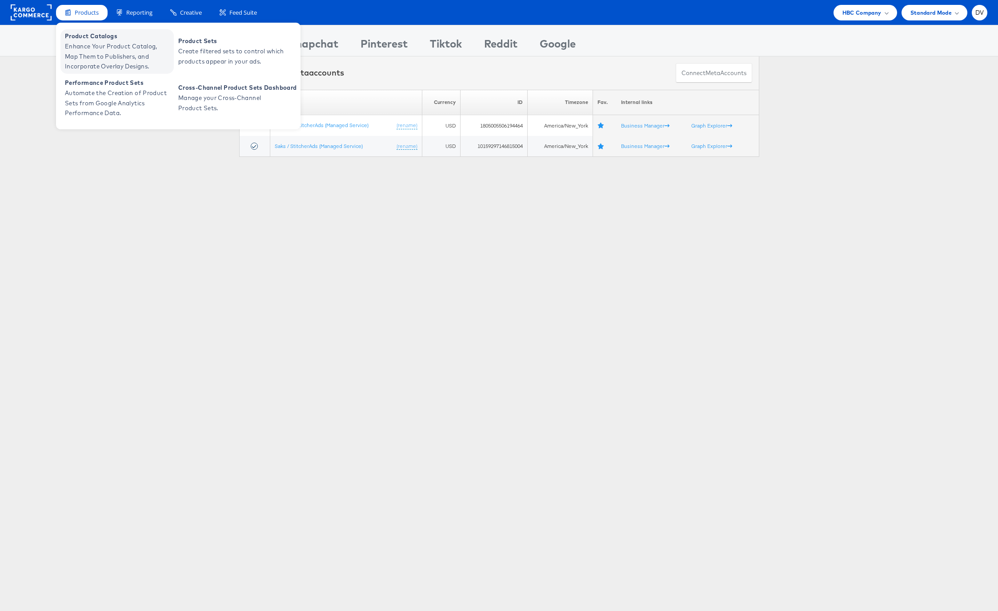
click at [86, 37] on span "Product Catalogs" at bounding box center [118, 36] width 107 height 10
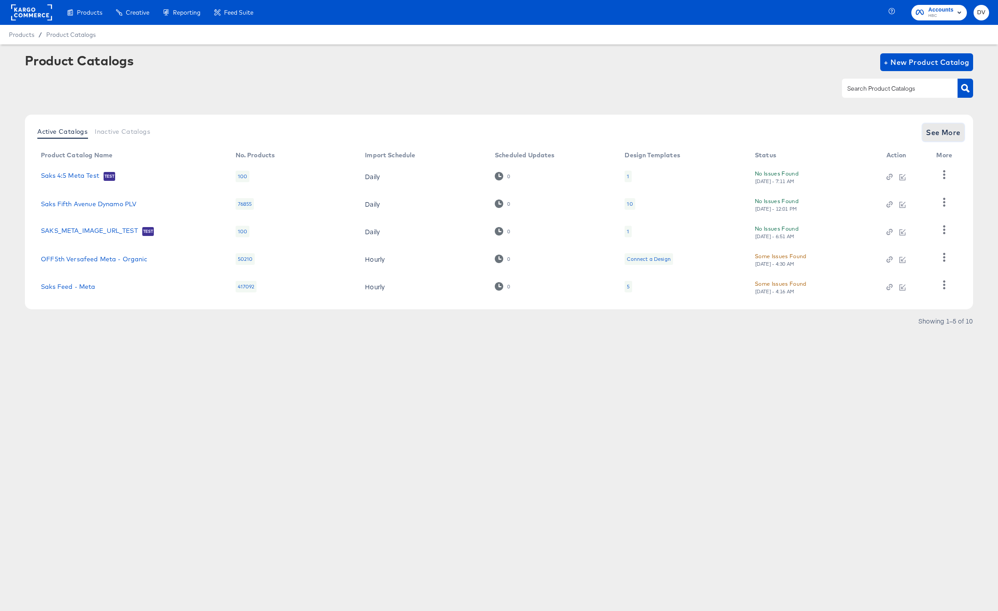
click at [940, 132] on span "See More" at bounding box center [943, 132] width 35 height 12
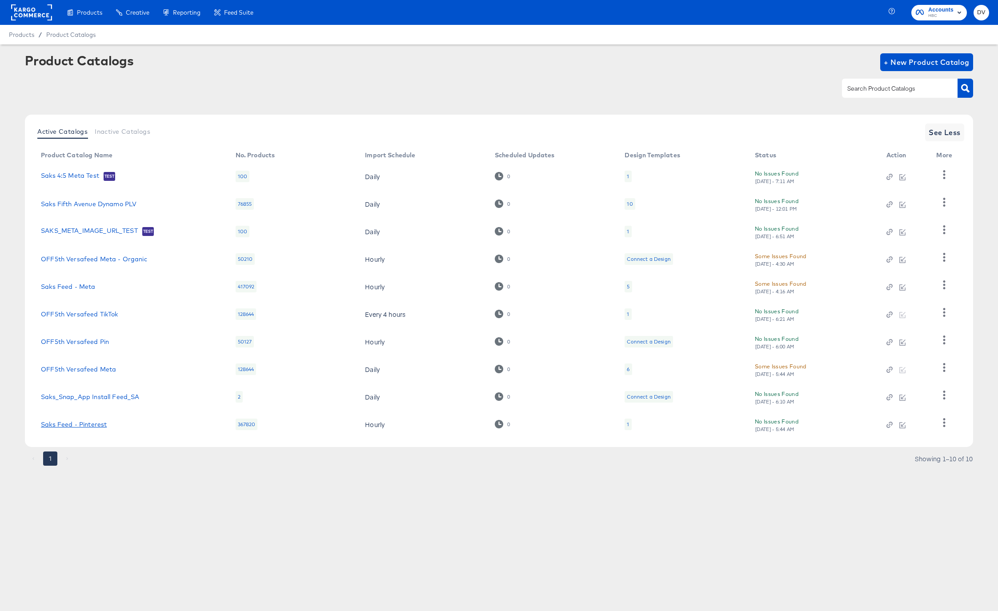
click at [100, 423] on link "Saks Feed - Pinterest" at bounding box center [74, 424] width 66 height 7
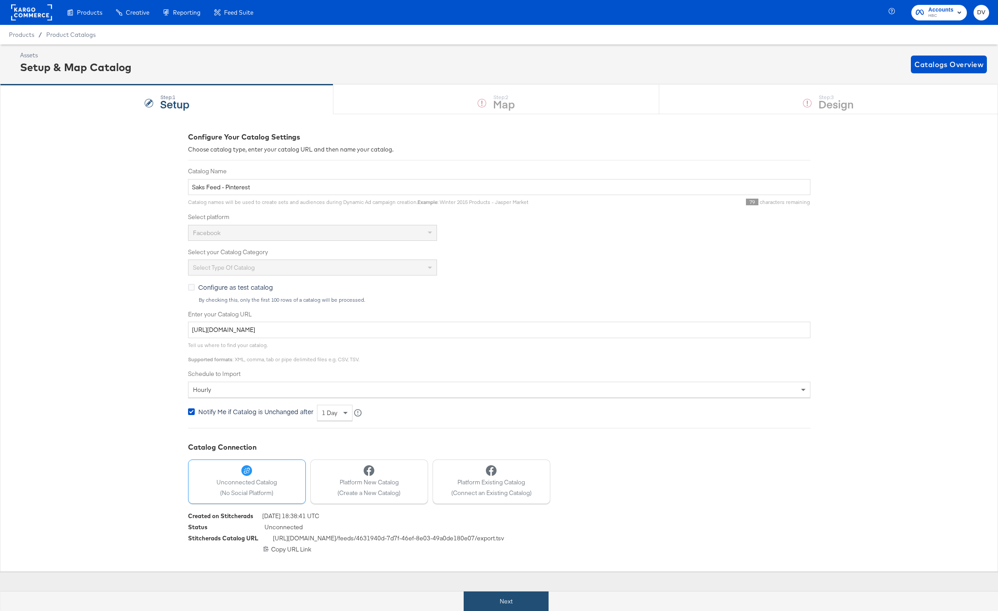
click at [518, 595] on button "Next" at bounding box center [505, 601] width 85 height 20
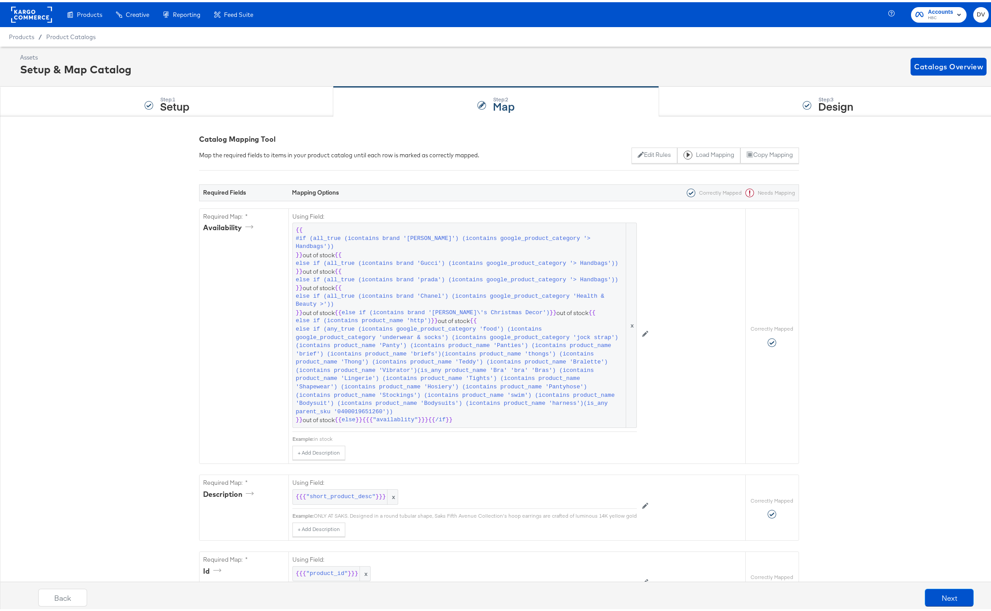
click at [38, 13] on rect at bounding box center [31, 12] width 41 height 16
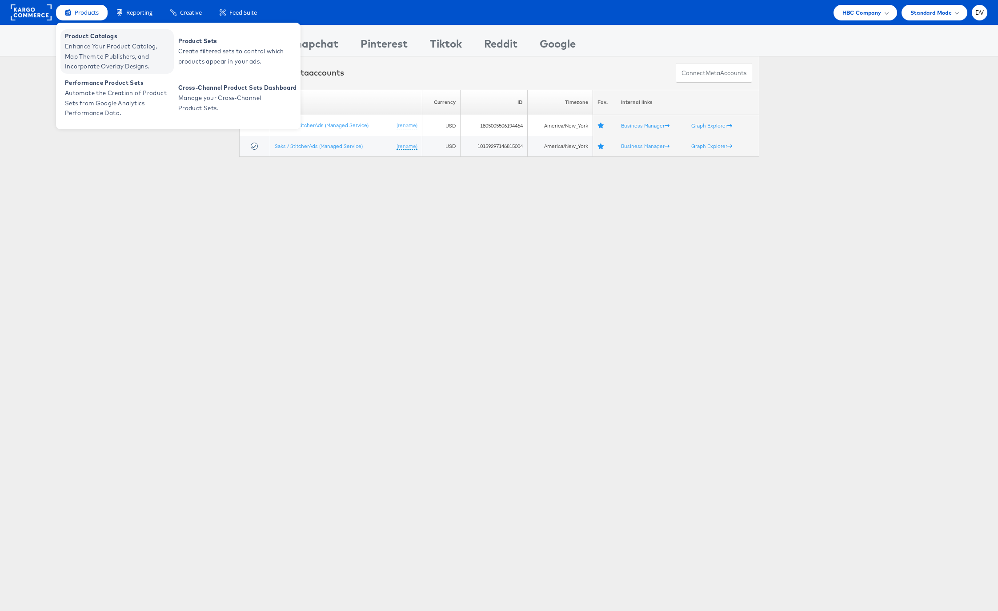
click at [92, 49] on span "Enhance Your Product Catalog, Map Them to Publishers, and Incorporate Overlay D…" at bounding box center [118, 56] width 107 height 30
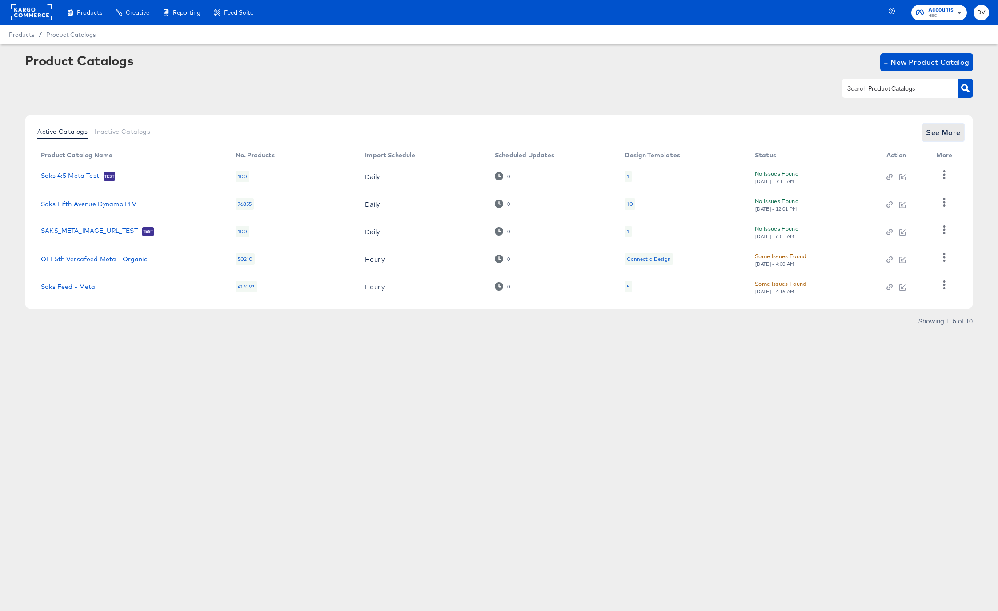
click at [935, 135] on span "See More" at bounding box center [943, 132] width 35 height 12
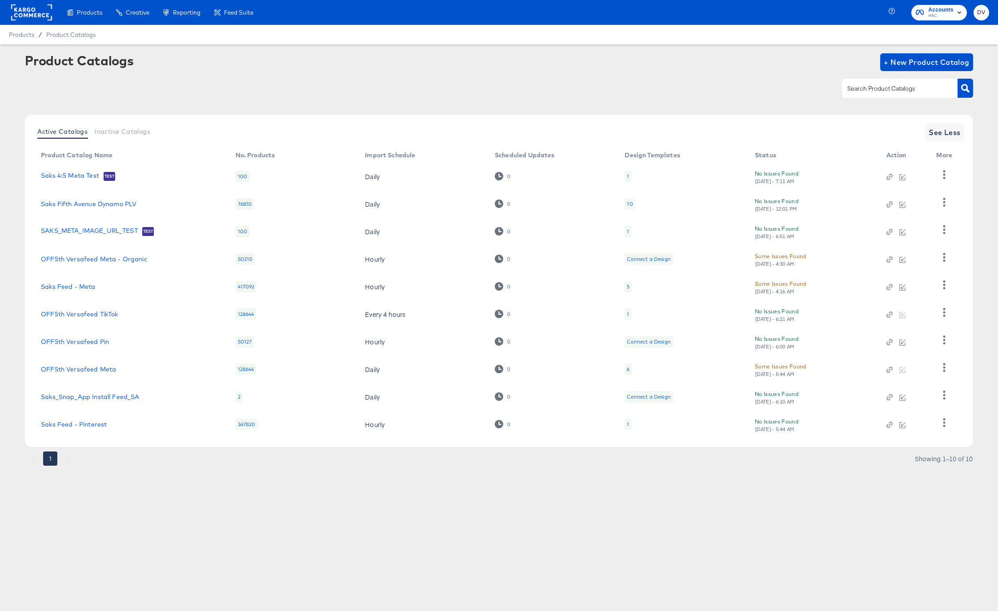
click at [338, 518] on div "Products Creative Reporting Feed Suite Accounts HBC DV Products / Product Catal…" at bounding box center [499, 305] width 998 height 611
click at [89, 423] on link "Saks Feed - Pinterest" at bounding box center [74, 424] width 66 height 7
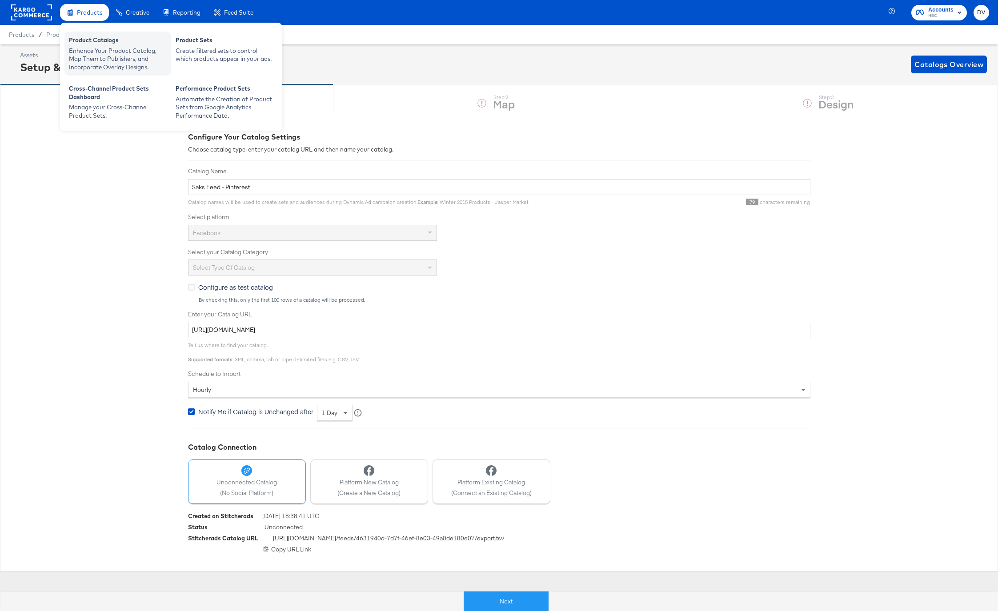
click at [74, 41] on div "Product Catalogs" at bounding box center [118, 41] width 98 height 11
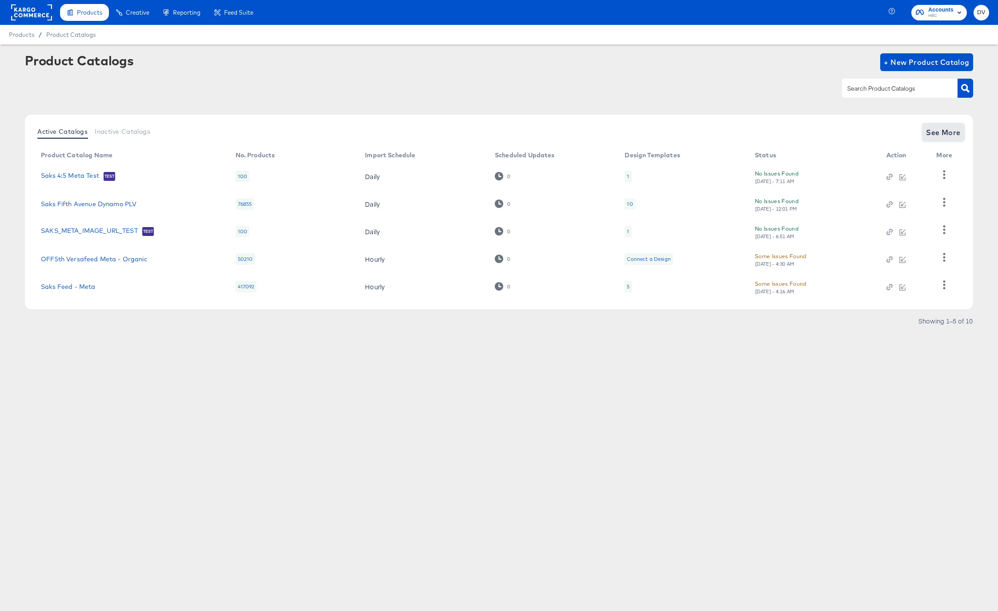
click at [945, 134] on span "See More" at bounding box center [943, 132] width 35 height 12
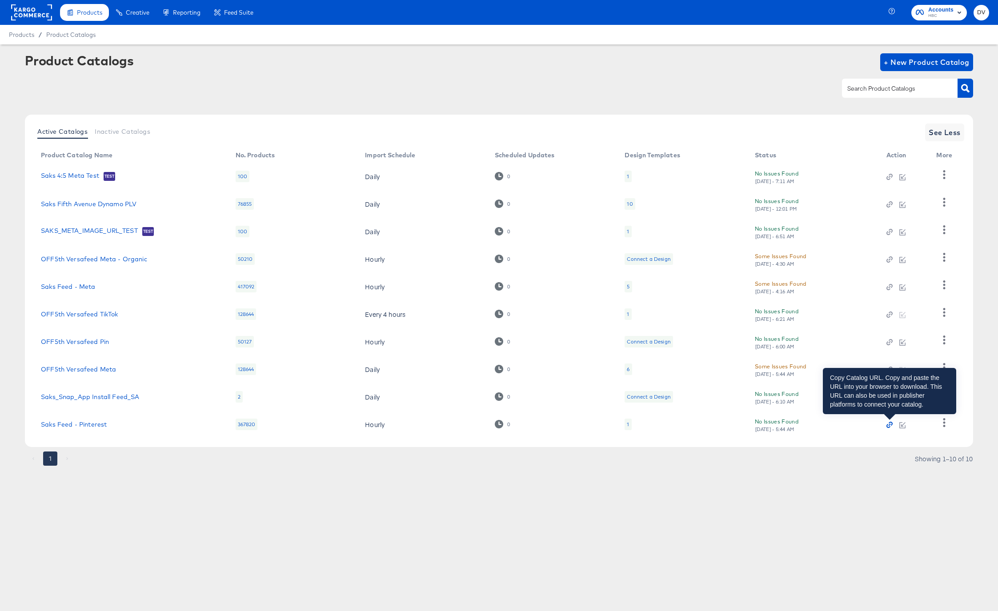
click at [889, 423] on icon "button" at bounding box center [889, 425] width 6 height 6
click at [890, 425] on icon "button" at bounding box center [889, 425] width 6 height 6
